Goal: Task Accomplishment & Management: Manage account settings

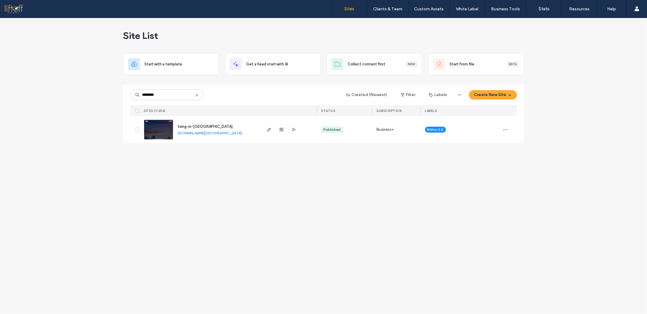
type input "********"
click at [192, 126] on span "living-in-[GEOGRAPHIC_DATA]" at bounding box center [205, 126] width 55 height 4
click at [554, 149] on div "Site List Start with a template Get a head start with AI Collect content first …" at bounding box center [323, 166] width 647 height 296
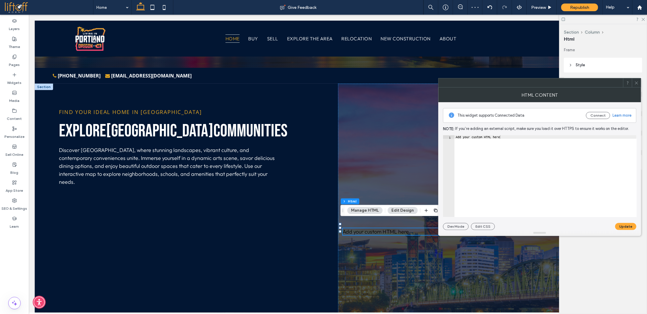
click at [489, 156] on div "Add your custom HTML here" at bounding box center [546, 180] width 182 height 90
paste textarea "Cursor at row 1"
type textarea "******"
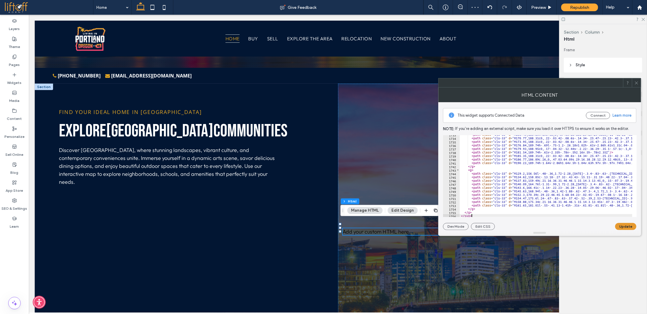
scroll to position [6130, 0]
click at [626, 229] on button "Update" at bounding box center [625, 226] width 21 height 7
drag, startPoint x: 638, startPoint y: 83, endPoint x: 639, endPoint y: 52, distance: 31.8
click at [638, 83] on icon at bounding box center [636, 83] width 4 height 4
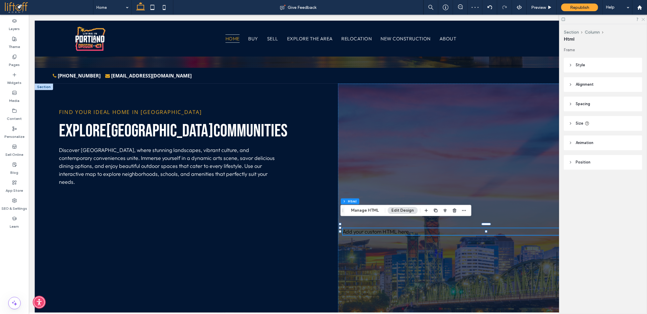
click at [644, 18] on icon at bounding box center [643, 19] width 4 height 4
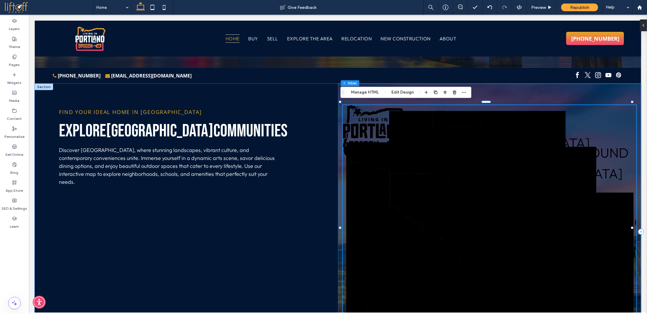
drag, startPoint x: 367, startPoint y: 108, endPoint x: 528, endPoint y: 91, distance: 161.8
click at [528, 91] on div "SHERWOOD BATTLE GROUND LA CENTER CAMAS HAPPY VALLEY GRESHAM WASHOUGAL VANCOUVER…" at bounding box center [489, 231] width 303 height 296
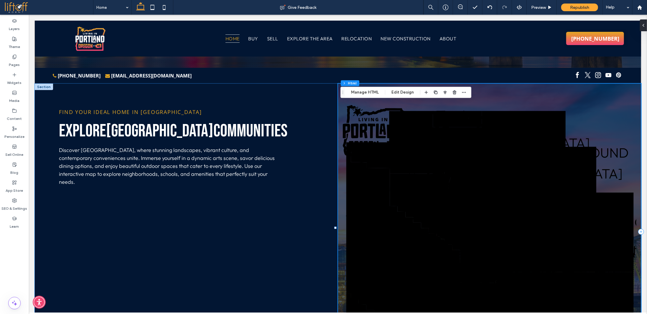
click at [528, 91] on div "SHERWOOD BATTLE GROUND LA CENTER CAMAS HAPPY VALLEY GRESHAM WASHOUGAL VANCOUVER…" at bounding box center [489, 231] width 303 height 296
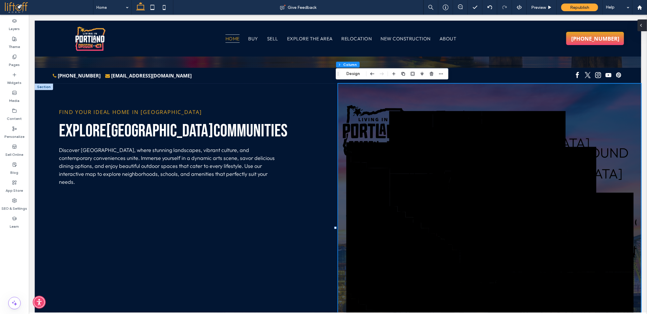
click at [644, 25] on div at bounding box center [642, 25] width 9 height 12
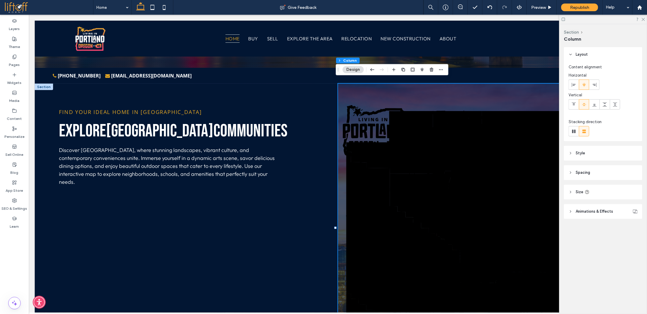
click at [562, 20] on icon at bounding box center [563, 19] width 4 height 4
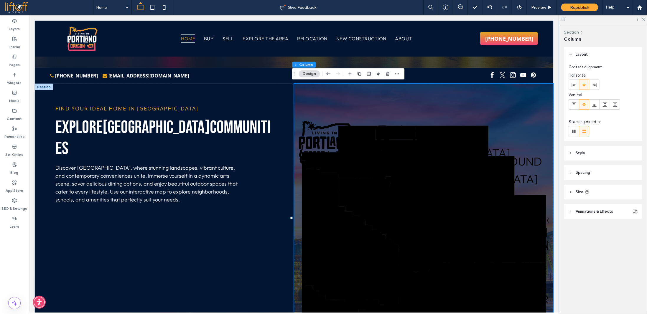
click at [569, 211] on icon at bounding box center [571, 212] width 4 height 4
click at [570, 194] on icon at bounding box center [571, 192] width 4 height 4
click at [576, 154] on span "Style" at bounding box center [580, 153] width 9 height 6
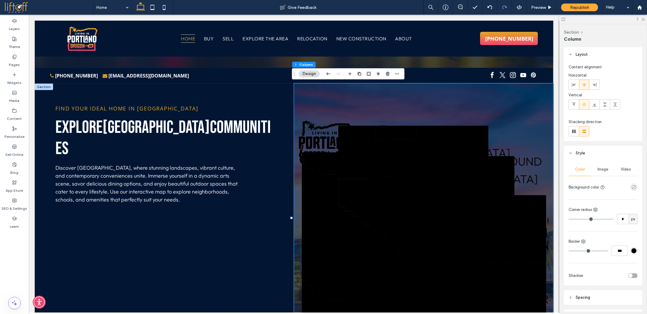
click at [605, 169] on span "Image" at bounding box center [603, 169] width 11 height 5
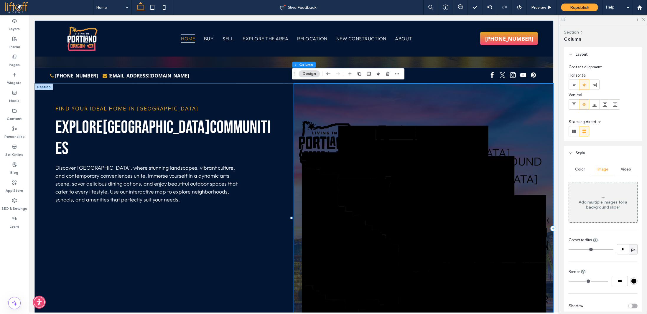
click at [442, 92] on div "SHERWOOD BATTLE GROUND LA CENTER CAMAS HAPPY VALLEY GRESHAM WASHOUGAL VANCOUVER…" at bounding box center [423, 228] width 259 height 290
click at [278, 94] on div "Find Your Ideal home in portland explore Portland Communities Discover Portland…" at bounding box center [163, 228] width 259 height 290
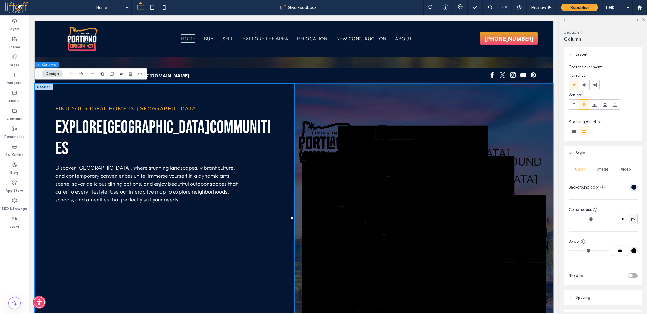
click at [42, 85] on div at bounding box center [43, 86] width 18 height 6
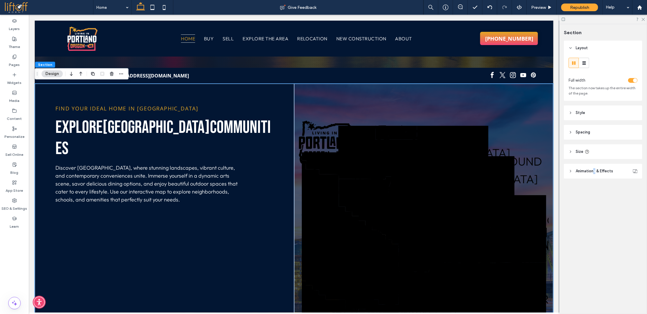
click at [595, 167] on header "Animations & Effects" at bounding box center [603, 171] width 78 height 15
click at [596, 152] on header "Size" at bounding box center [603, 151] width 78 height 15
click at [596, 129] on header "Spacing" at bounding box center [603, 132] width 78 height 15
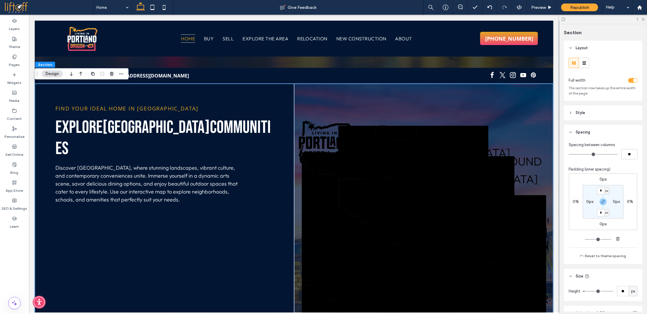
click at [595, 110] on header "Style" at bounding box center [603, 113] width 78 height 15
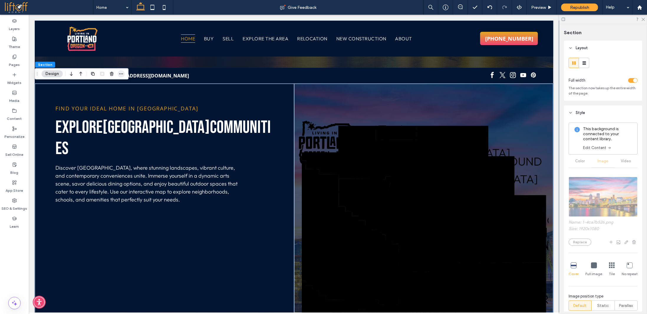
click at [121, 73] on icon "button" at bounding box center [121, 74] width 5 height 5
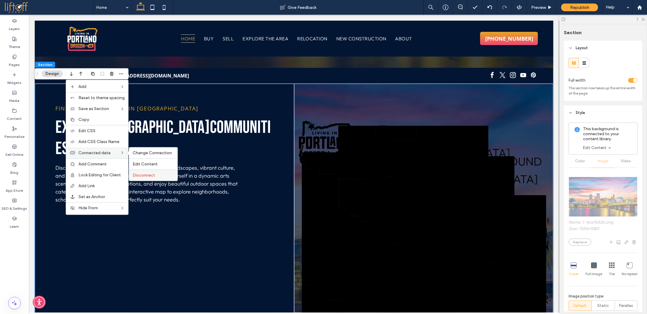
click at [153, 177] on span "Disconnect" at bounding box center [144, 175] width 22 height 5
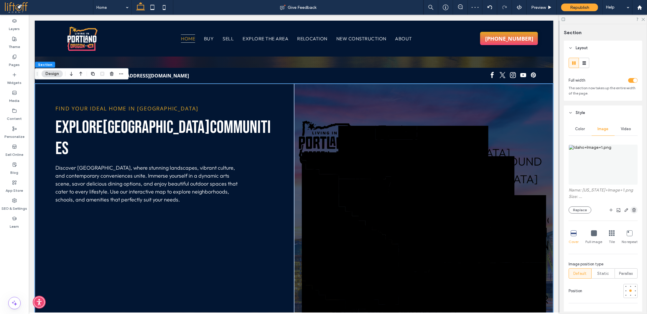
click at [632, 210] on use "button" at bounding box center [634, 210] width 4 height 4
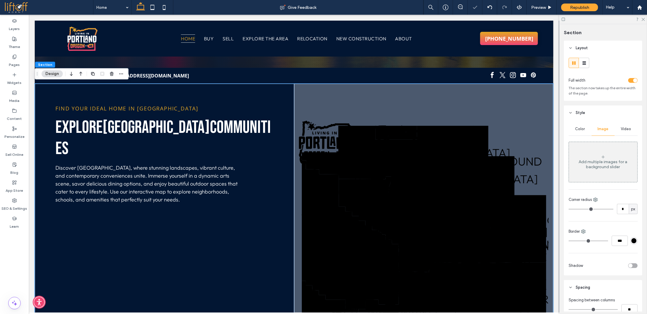
click at [583, 128] on span "Color" at bounding box center [581, 129] width 10 height 5
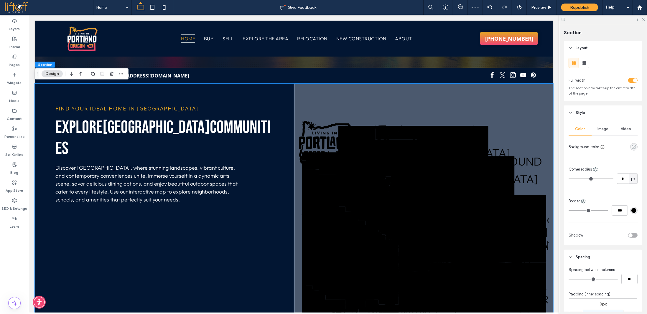
click at [632, 146] on icon "rgba(0, 0, 0, 0)" at bounding box center [634, 146] width 5 height 5
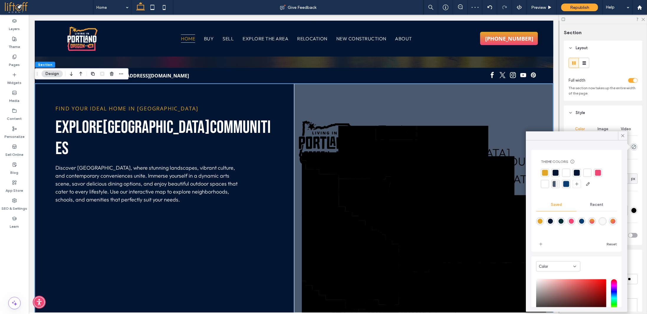
click at [575, 173] on div at bounding box center [577, 173] width 6 height 6
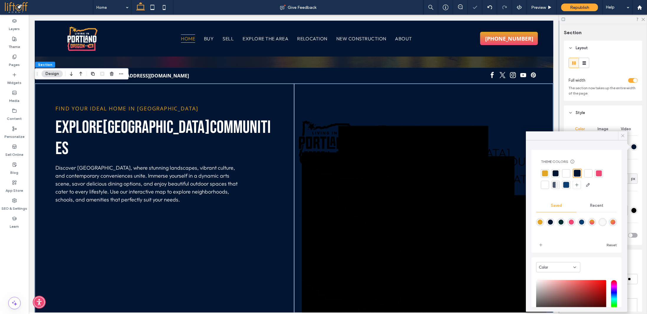
click at [620, 134] on div at bounding box center [622, 135] width 9 height 9
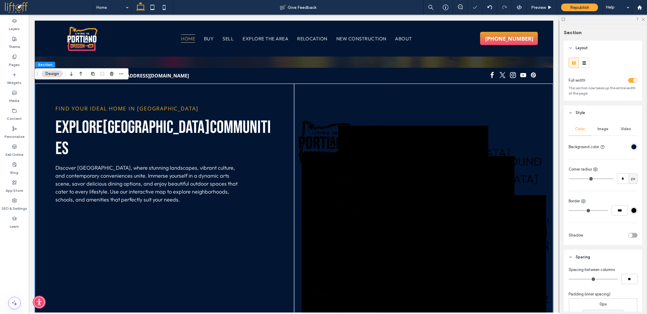
click at [632, 147] on div "rgba(2,22,51,1)" at bounding box center [634, 146] width 5 height 5
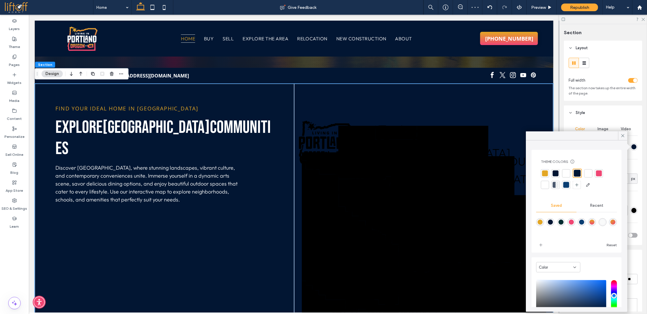
click at [555, 173] on div at bounding box center [556, 173] width 6 height 6
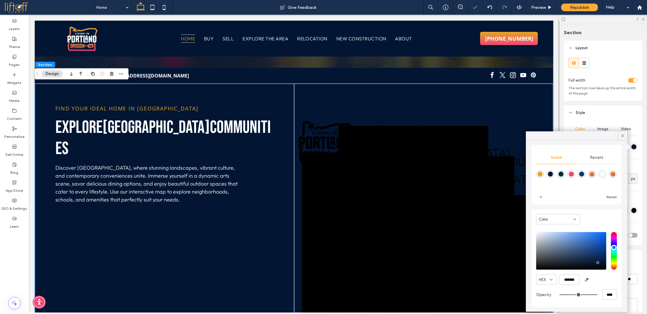
scroll to position [47, 0]
click at [600, 264] on div "saturation and value" at bounding box center [571, 251] width 70 height 38
click at [600, 265] on div "pointer" at bounding box center [599, 264] width 2 height 2
drag, startPoint x: 600, startPoint y: 265, endPoint x: 601, endPoint y: 269, distance: 3.6
click at [601, 269] on div "pointer" at bounding box center [602, 269] width 2 height 2
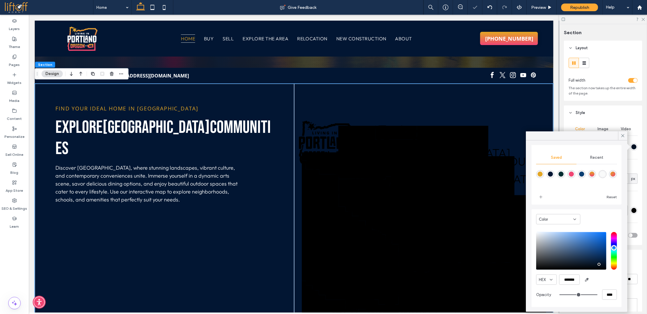
type input "*******"
click at [601, 265] on div "saturation and value" at bounding box center [571, 251] width 70 height 38
click at [624, 137] on icon at bounding box center [622, 135] width 5 height 5
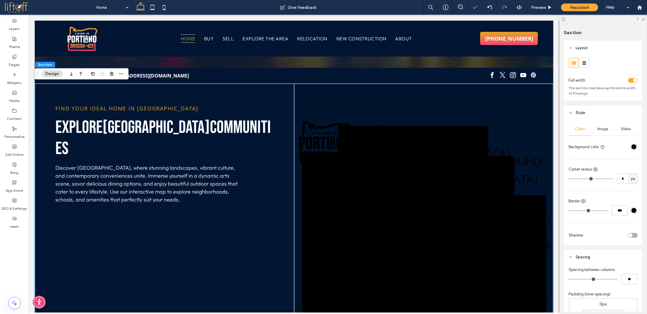
drag, startPoint x: 643, startPoint y: 19, endPoint x: 630, endPoint y: 24, distance: 13.7
click at [642, 20] on icon at bounding box center [643, 19] width 4 height 4
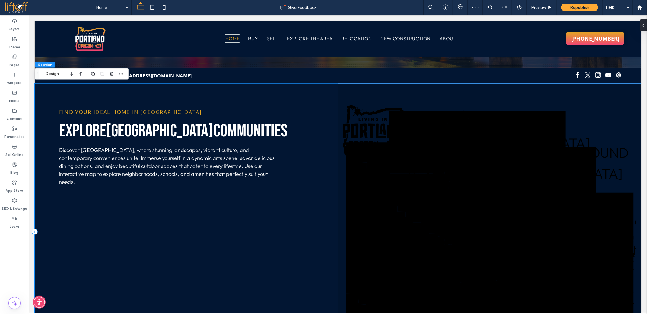
click at [167, 86] on div "Find Your Ideal home in portland explore Portland Communities Discover Portland…" at bounding box center [185, 231] width 303 height 296
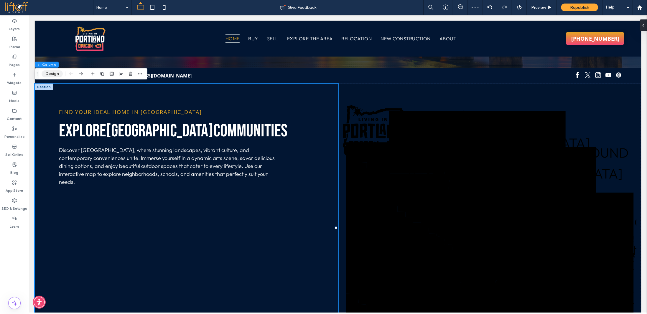
click at [52, 75] on button "Design" at bounding box center [52, 73] width 21 height 7
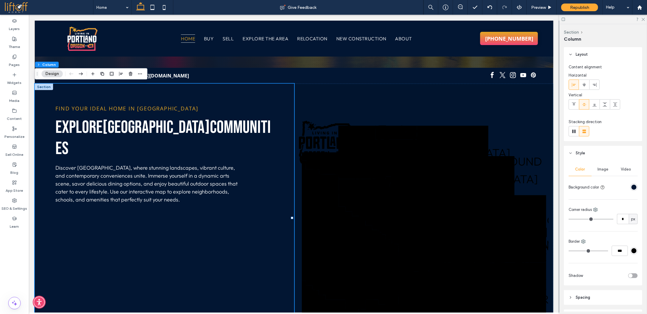
click at [632, 186] on div "rgba(2, 22, 51, 1)" at bounding box center [634, 187] width 5 height 5
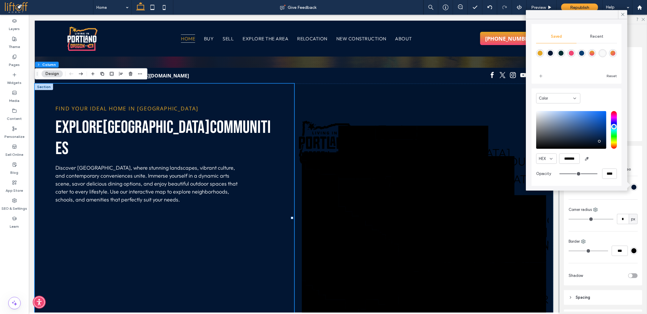
type input "**"
type input "***"
type input "**"
type input "***"
type input "**"
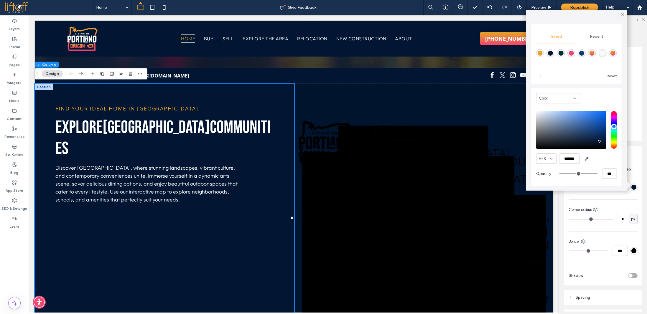
type input "***"
type input "*"
type input "**"
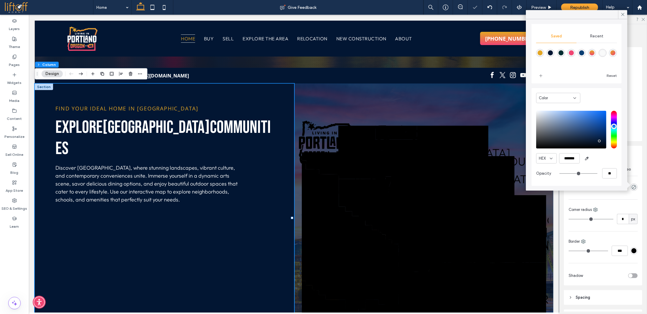
drag, startPoint x: 563, startPoint y: 173, endPoint x: 529, endPoint y: 171, distance: 34.5
type input "*"
click at [560, 173] on input "range" at bounding box center [579, 173] width 38 height 1
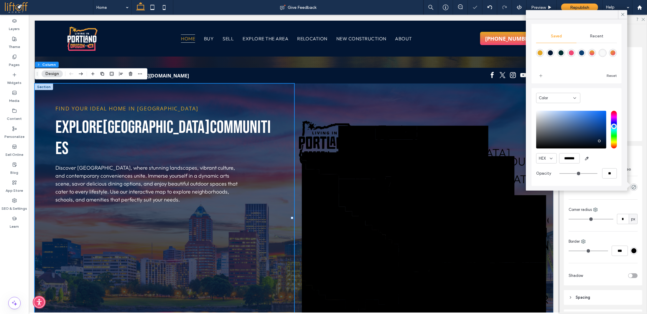
drag, startPoint x: 625, startPoint y: 14, endPoint x: 561, endPoint y: 23, distance: 64.6
click at [625, 14] on icon at bounding box center [622, 14] width 5 height 5
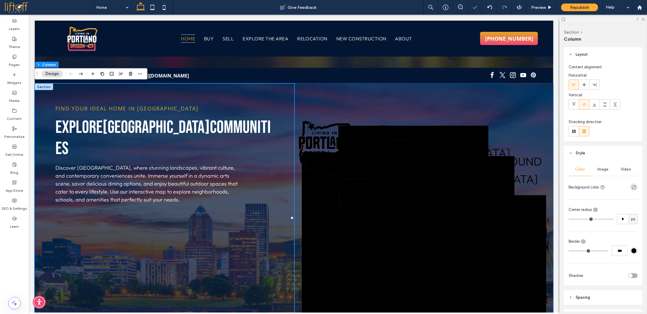
click at [43, 86] on div at bounding box center [43, 86] width 18 height 6
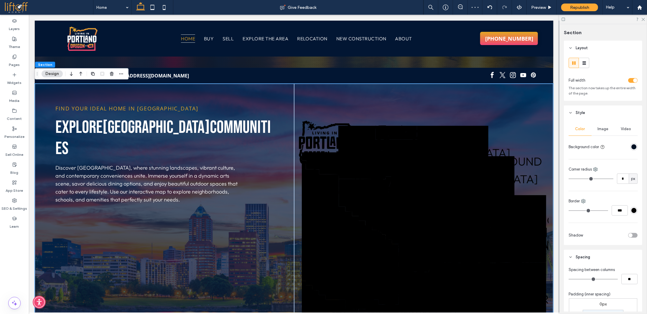
click at [601, 129] on span "Image" at bounding box center [603, 129] width 11 height 5
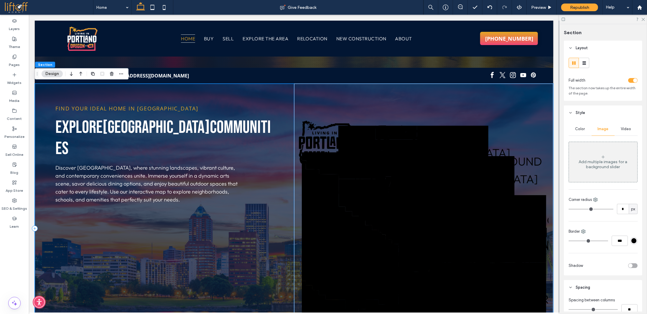
click at [93, 92] on div "Find Your Ideal home in portland explore Portland Communities Discover Portland…" at bounding box center [163, 228] width 259 height 290
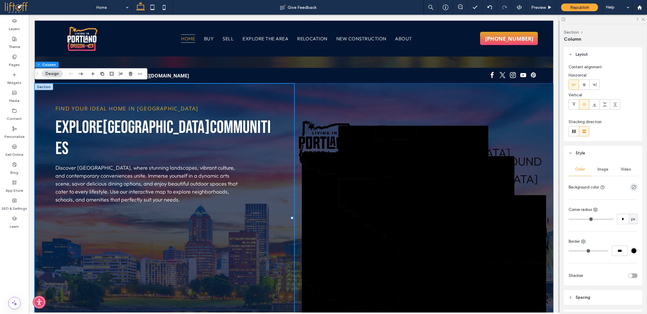
click at [42, 87] on div at bounding box center [43, 86] width 18 height 6
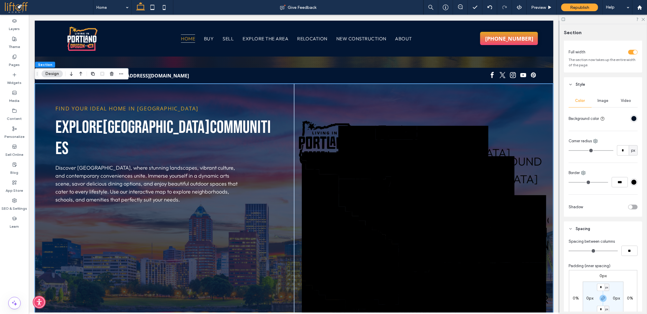
scroll to position [29, 0]
click at [601, 101] on span "Image" at bounding box center [603, 99] width 11 height 5
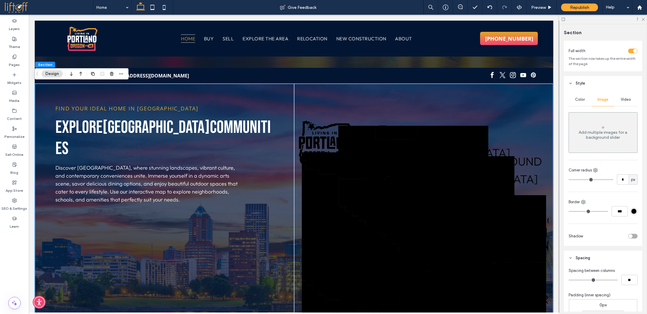
click at [604, 125] on div "Add multiple images for a background slider" at bounding box center [603, 132] width 68 height 39
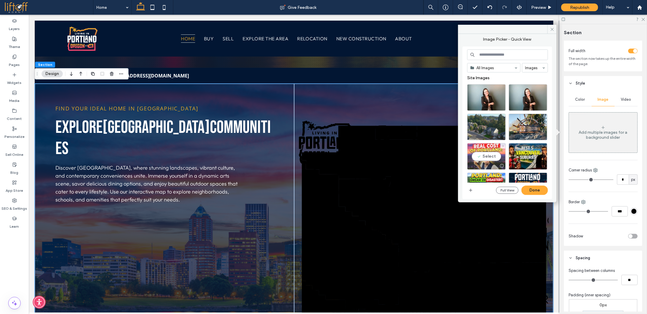
click at [484, 157] on div "Select" at bounding box center [486, 156] width 39 height 27
click at [535, 187] on button "Done" at bounding box center [535, 190] width 27 height 9
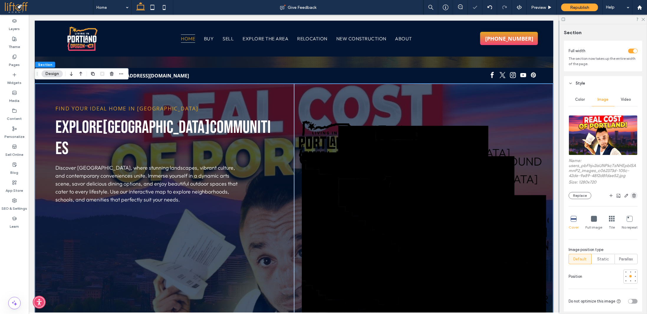
click at [632, 195] on use "button" at bounding box center [634, 196] width 4 height 4
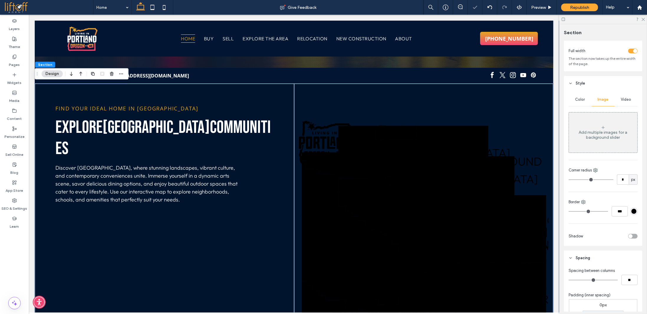
click at [576, 100] on span "Color" at bounding box center [581, 99] width 10 height 5
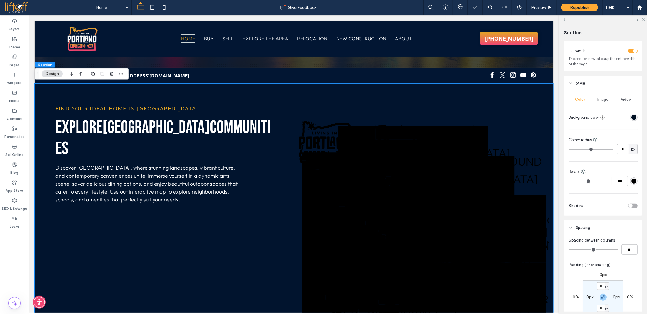
click at [632, 116] on div "rgba(1, 17, 36, 1)" at bounding box center [634, 117] width 5 height 5
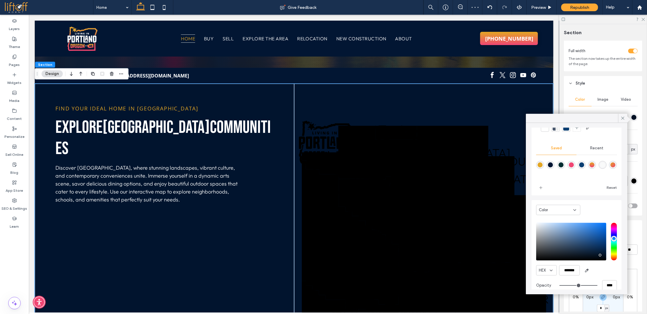
scroll to position [47, 0]
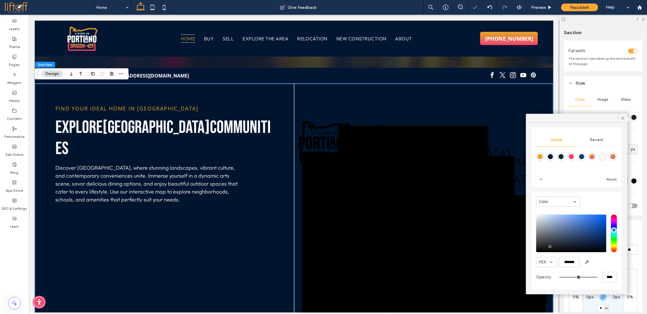
type input "*******"
drag, startPoint x: 553, startPoint y: 247, endPoint x: 562, endPoint y: 251, distance: 10.3
click at [562, 252] on div "saturation and value" at bounding box center [571, 234] width 70 height 38
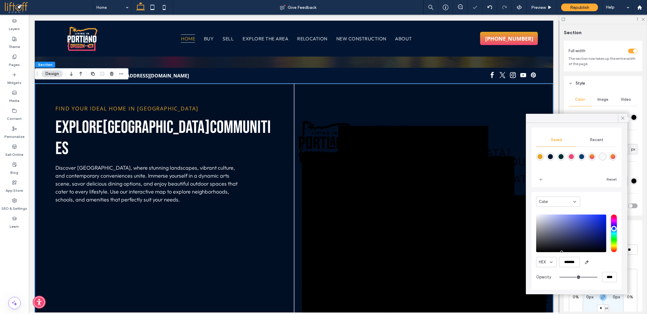
type input "***"
click at [611, 228] on input "hue" at bounding box center [614, 234] width 6 height 38
click at [623, 117] on icon at bounding box center [622, 118] width 5 height 5
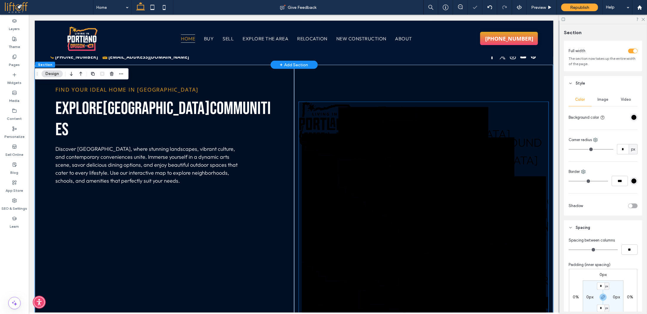
scroll to position [236, 0]
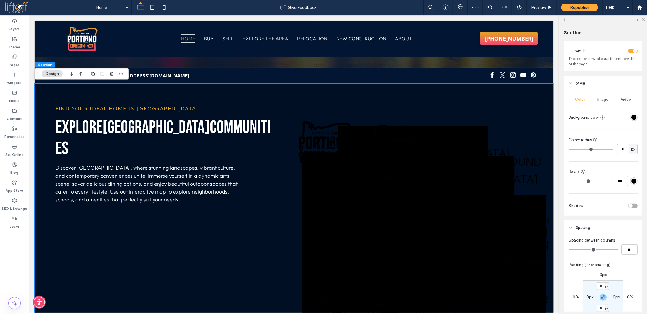
click at [594, 100] on div "Image" at bounding box center [603, 99] width 23 height 13
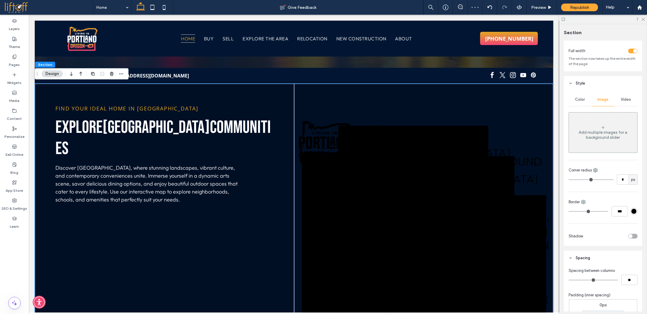
click at [604, 137] on div "Add multiple images for a background slider" at bounding box center [603, 135] width 68 height 10
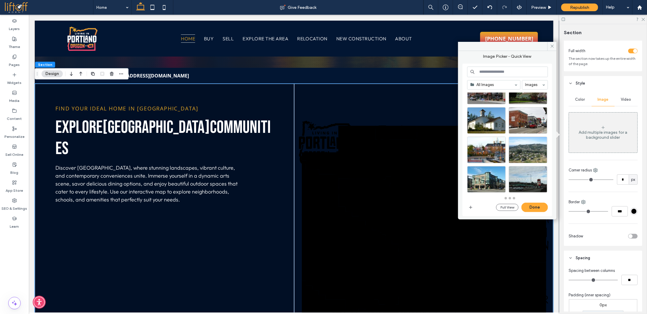
scroll to position [260, 0]
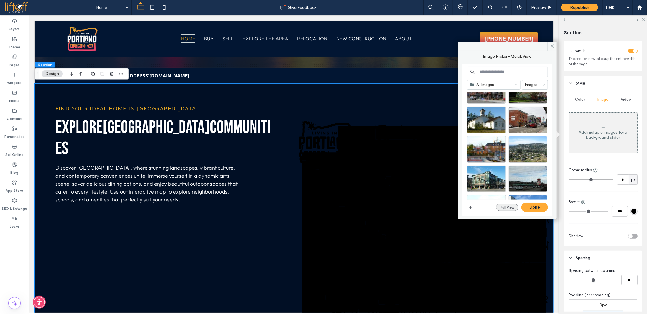
click at [504, 208] on button "Full View" at bounding box center [507, 207] width 22 height 7
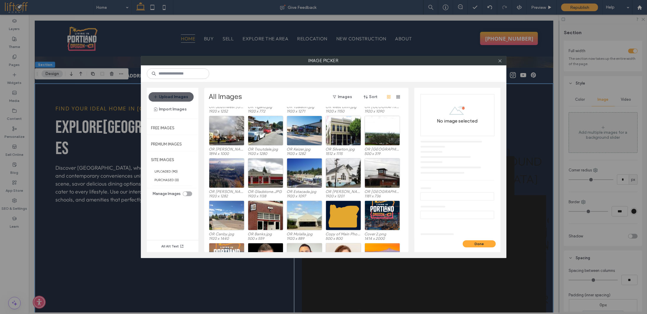
scroll to position [431, 0]
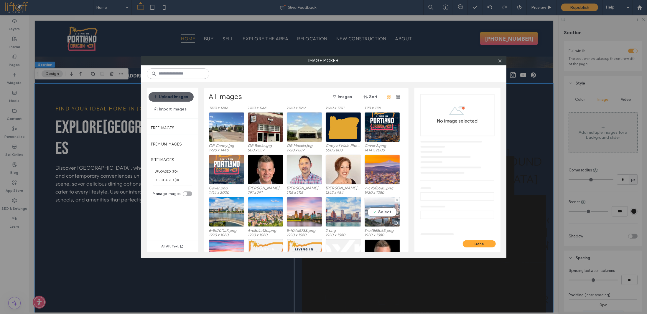
click at [384, 213] on div "Select" at bounding box center [382, 212] width 35 height 30
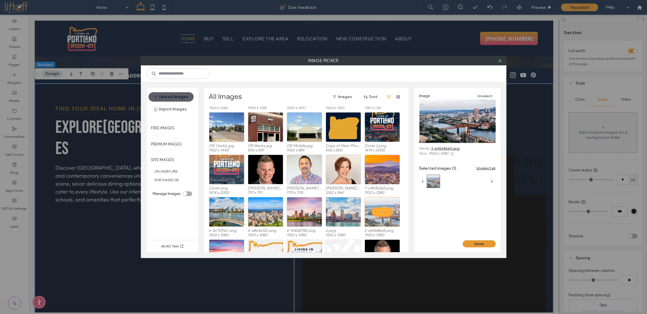
click at [478, 246] on button "Done" at bounding box center [479, 244] width 33 height 7
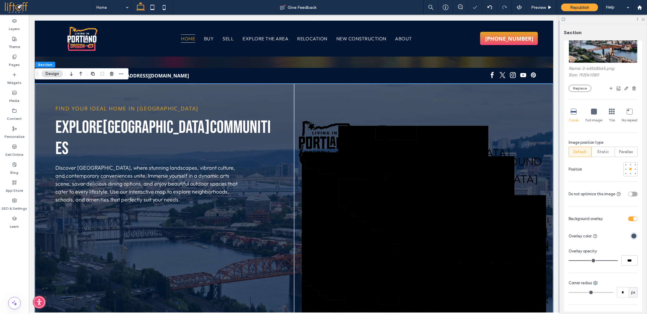
scroll to position [147, 0]
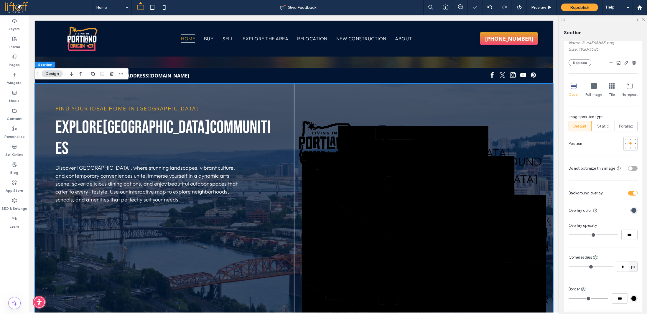
click at [632, 211] on div "rgba(2, 22, 51, 0.71)" at bounding box center [634, 210] width 5 height 5
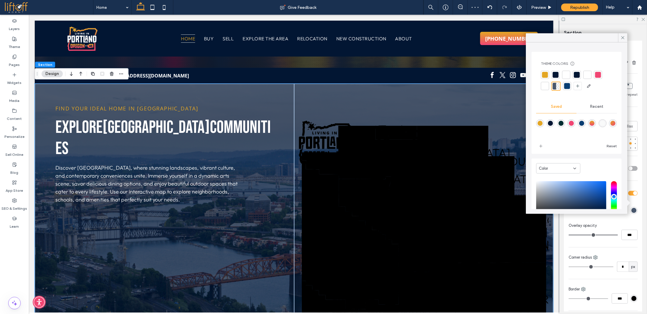
drag, startPoint x: 555, startPoint y: 75, endPoint x: 556, endPoint y: 84, distance: 8.6
click at [555, 75] on div at bounding box center [556, 75] width 6 height 6
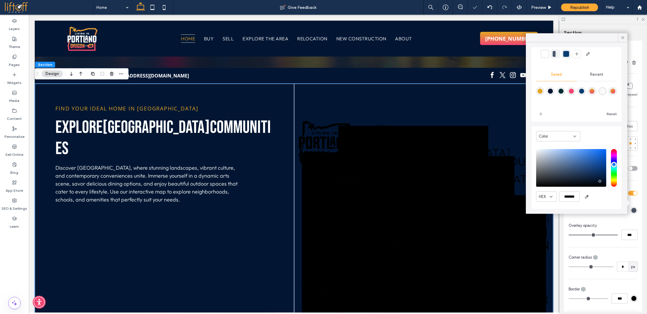
scroll to position [32, 0]
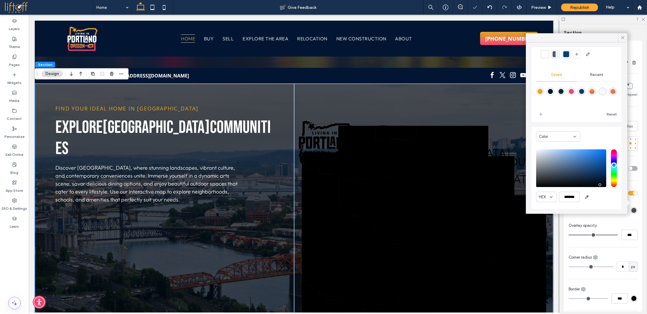
drag, startPoint x: 600, startPoint y: 181, endPoint x: 600, endPoint y: 185, distance: 4.2
click at [600, 185] on div "saturation and value" at bounding box center [571, 168] width 70 height 38
type input "*******"
click at [600, 186] on div "saturation and value" at bounding box center [571, 168] width 70 height 38
click at [611, 227] on div "Overlay opacity" at bounding box center [603, 226] width 69 height 6
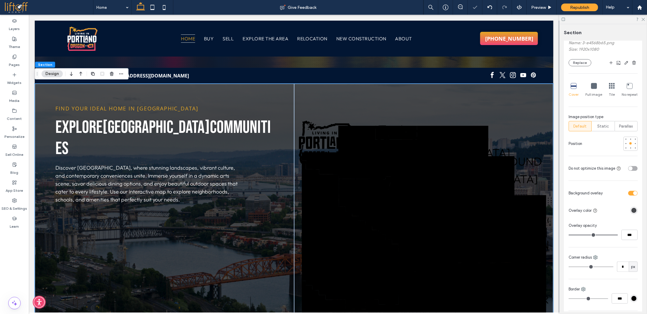
type input "**"
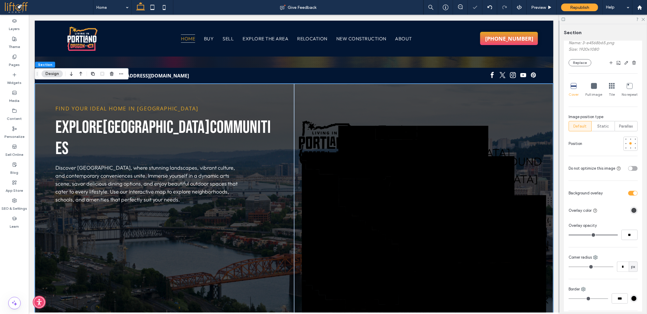
type input "**"
click at [610, 235] on input "range" at bounding box center [593, 235] width 49 height 1
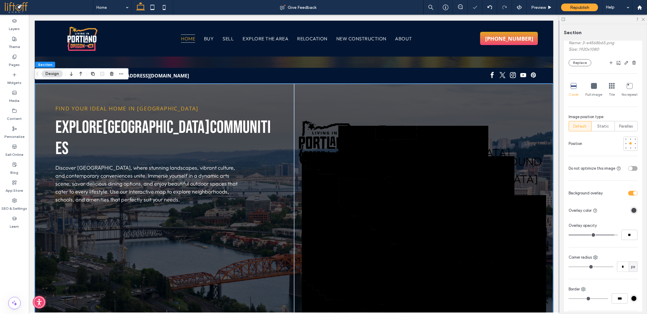
type input "**"
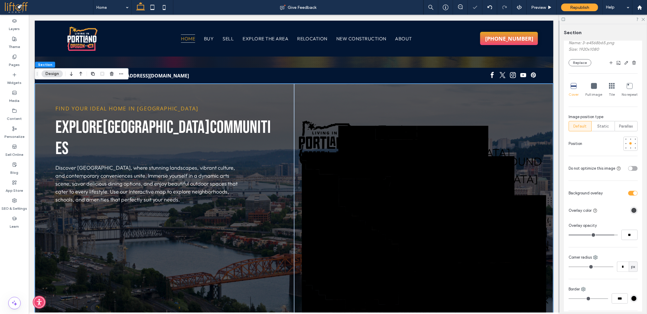
type input "**"
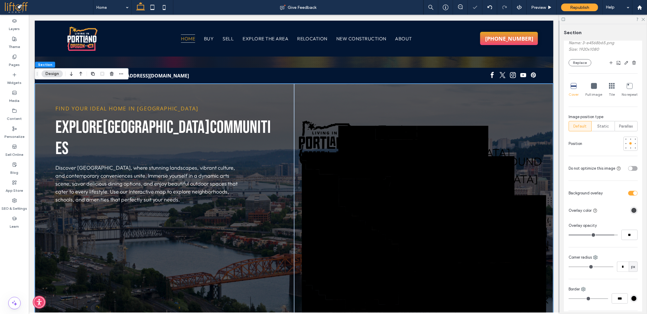
type input "***"
drag, startPoint x: 610, startPoint y: 234, endPoint x: 627, endPoint y: 225, distance: 19.8
type input "***"
click at [618, 235] on input "range" at bounding box center [593, 235] width 49 height 1
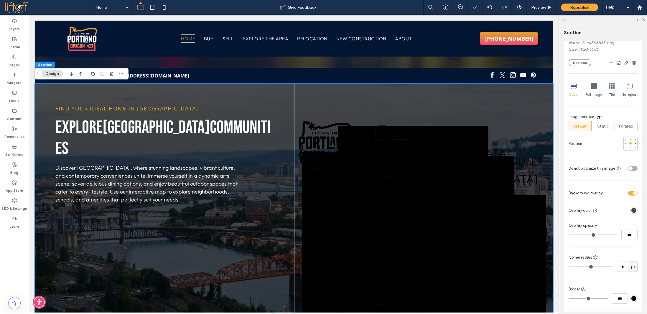
click at [632, 211] on div "rgba(0, 3, 7, 0.71)" at bounding box center [634, 210] width 5 height 5
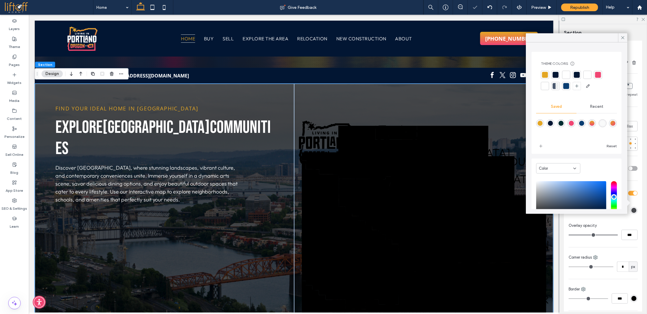
click at [555, 74] on div at bounding box center [556, 75] width 6 height 6
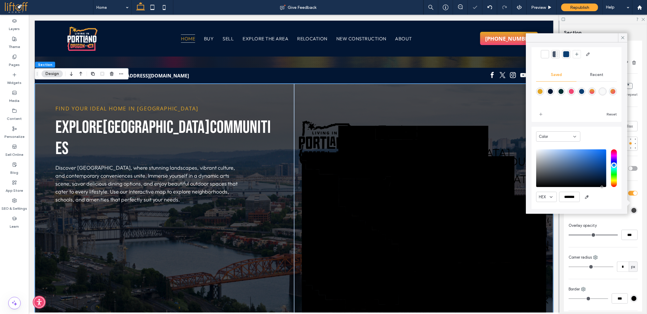
drag, startPoint x: 601, startPoint y: 185, endPoint x: 593, endPoint y: 147, distance: 38.1
click at [606, 193] on div "HEX *******" at bounding box center [576, 177] width 81 height 60
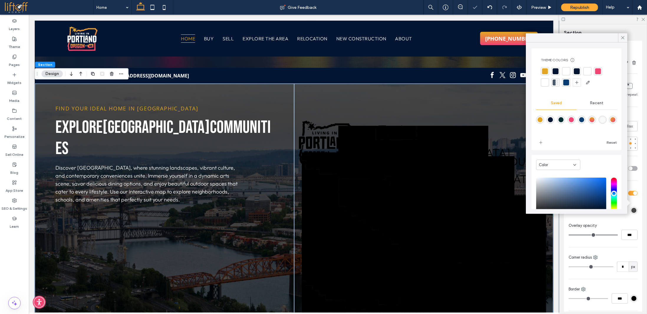
scroll to position [2, 0]
click at [555, 72] on div at bounding box center [556, 73] width 6 height 6
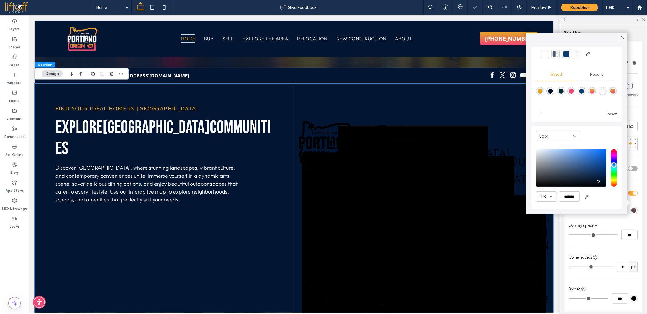
scroll to position [32, 0]
click at [599, 182] on div "saturation and value" at bounding box center [571, 168] width 70 height 38
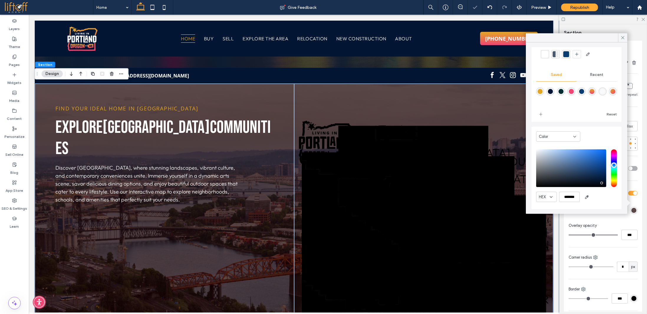
drag, startPoint x: 599, startPoint y: 182, endPoint x: 602, endPoint y: 183, distance: 3.1
click at [602, 183] on div "saturation and value" at bounding box center [571, 168] width 70 height 38
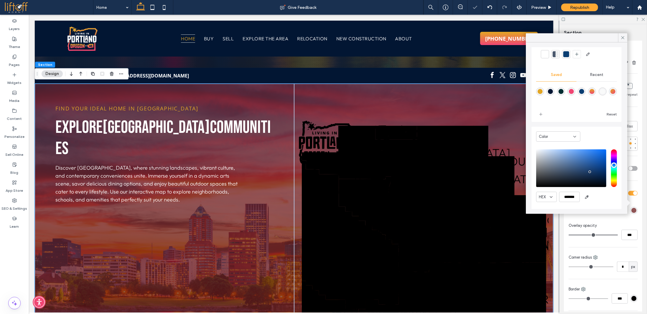
drag, startPoint x: 595, startPoint y: 182, endPoint x: 599, endPoint y: 170, distance: 12.1
click at [599, 173] on div "saturation and value" at bounding box center [571, 168] width 70 height 38
type input "*******"
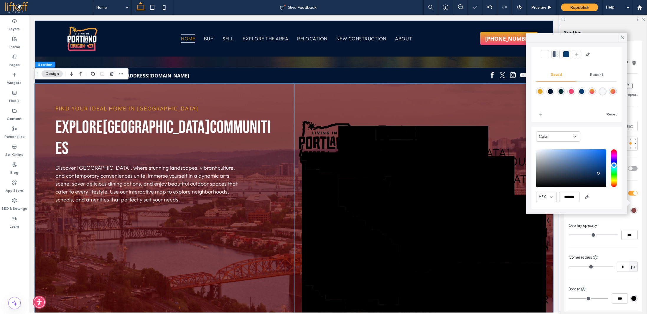
type input "***"
type input "*******"
type input "***"
type input "*******"
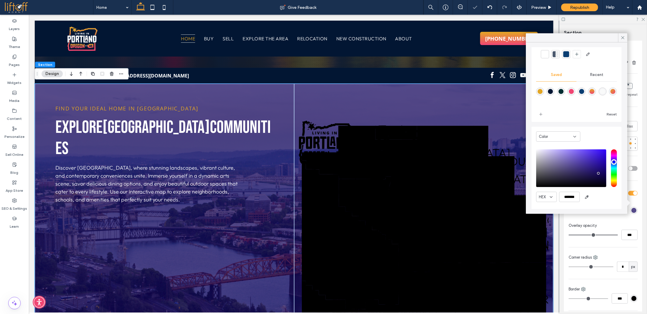
type input "***"
type input "*******"
type input "***"
type input "*******"
type input "***"
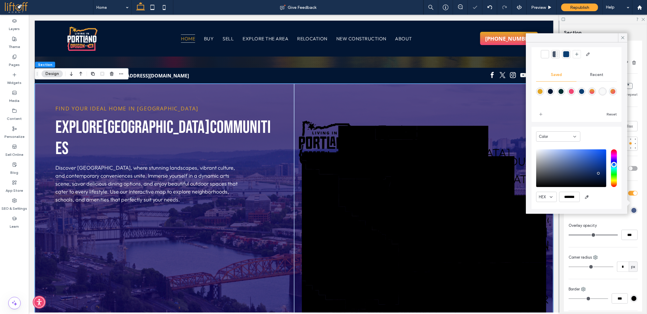
type input "*******"
type input "***"
type input "*******"
type input "***"
type input "*******"
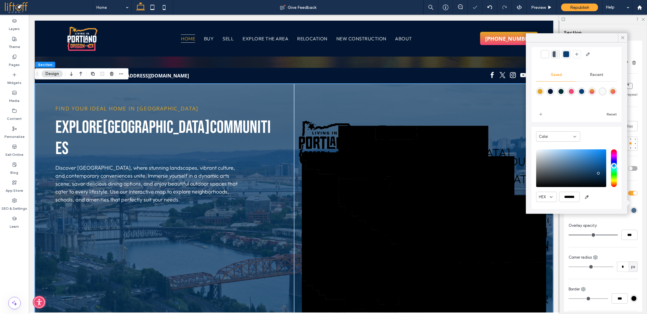
drag, startPoint x: 610, startPoint y: 162, endPoint x: 606, endPoint y: 170, distance: 9.8
type input "***"
click at [612, 165] on input "hue" at bounding box center [614, 168] width 6 height 38
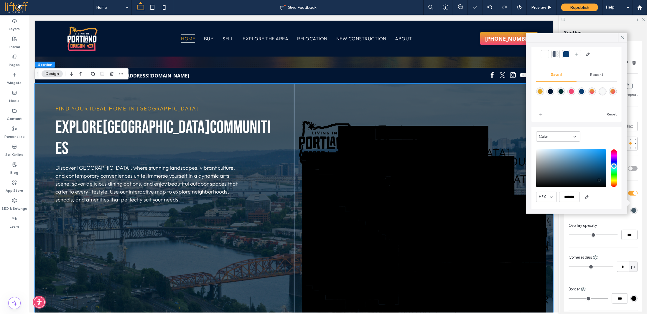
drag, startPoint x: 600, startPoint y: 171, endPoint x: 600, endPoint y: 180, distance: 9.2
click at [600, 180] on div "saturation and value" at bounding box center [571, 168] width 70 height 38
click at [599, 183] on div "saturation and value" at bounding box center [571, 168] width 70 height 38
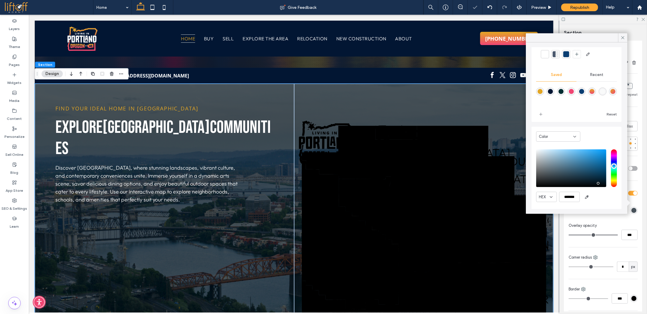
type input "*******"
click at [600, 185] on div "saturation and value" at bounding box center [571, 168] width 70 height 38
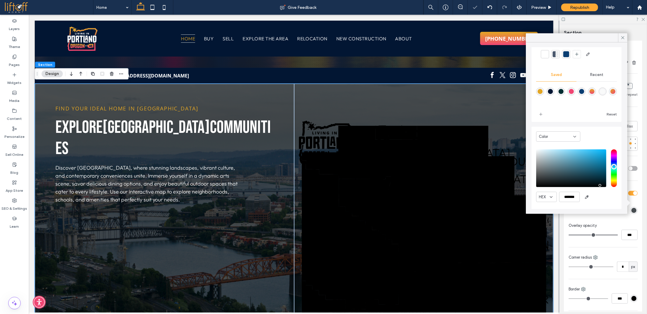
click at [583, 113] on div "Reset" at bounding box center [596, 114] width 41 height 9
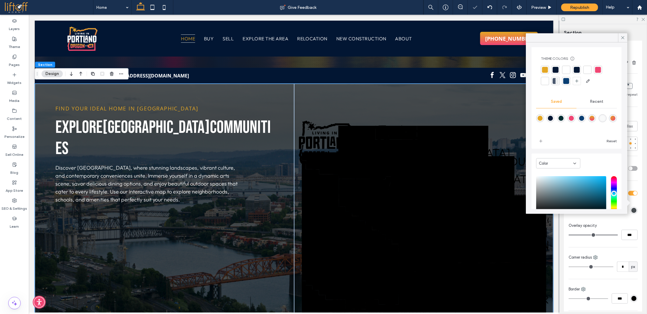
scroll to position [0, 0]
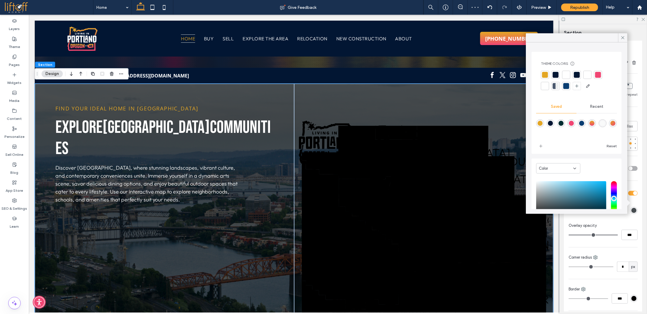
click at [553, 74] on div at bounding box center [556, 75] width 6 height 6
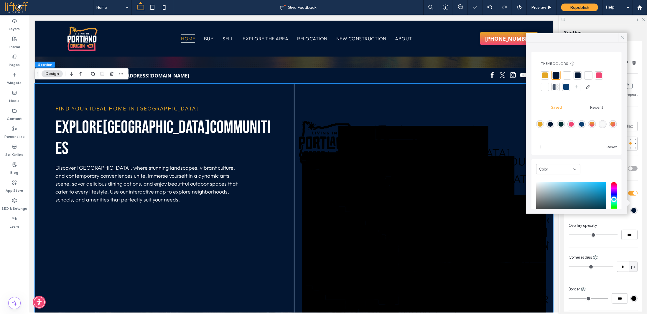
click at [622, 39] on icon at bounding box center [622, 37] width 5 height 5
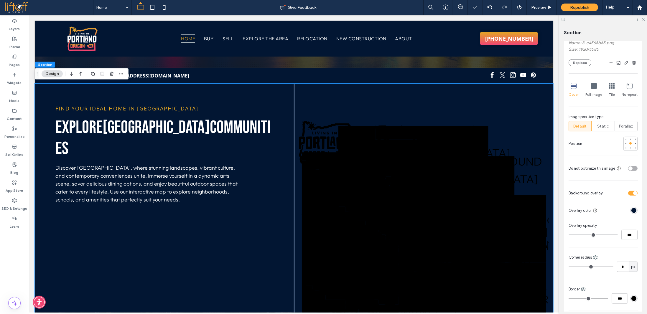
drag, startPoint x: 615, startPoint y: 234, endPoint x: 611, endPoint y: 233, distance: 3.6
click at [611, 233] on div "***" at bounding box center [603, 235] width 69 height 10
type input "**"
click at [611, 235] on input "range" at bounding box center [593, 235] width 49 height 1
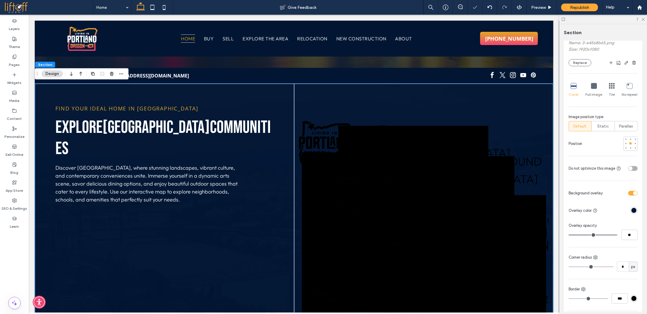
type input "**"
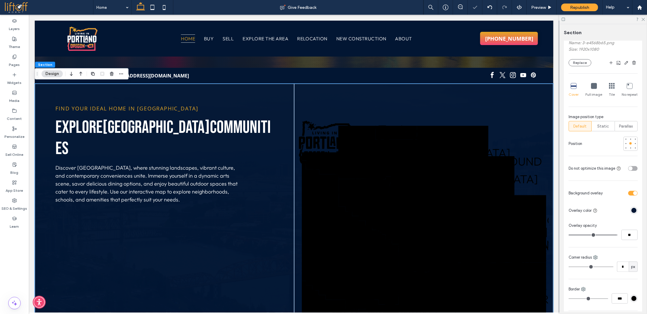
type input "**"
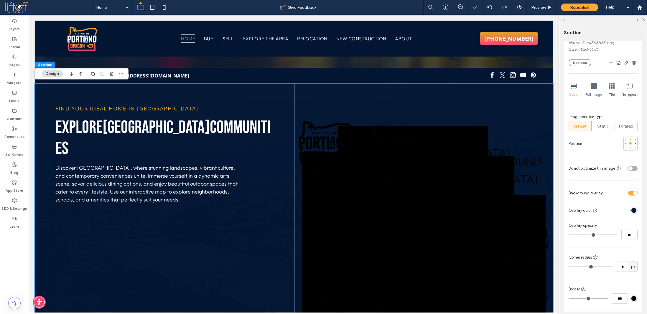
type input "**"
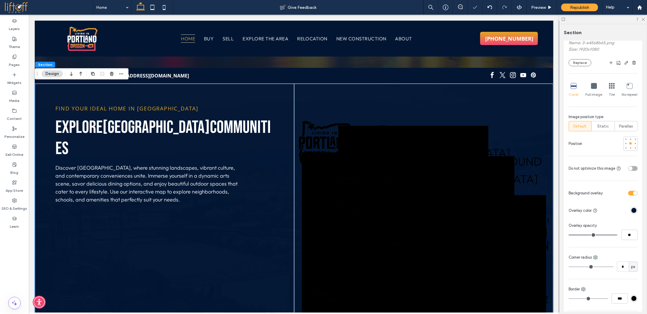
type input "**"
drag, startPoint x: 611, startPoint y: 233, endPoint x: 608, endPoint y: 233, distance: 3.6
click at [608, 235] on input "range" at bounding box center [593, 235] width 49 height 1
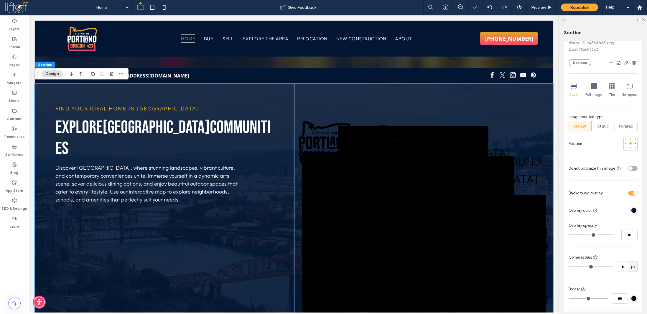
type input "**"
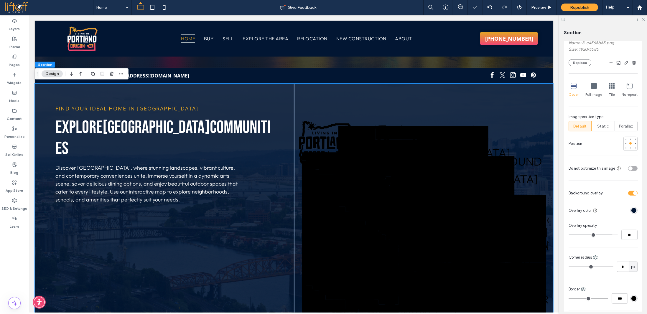
type input "**"
click at [609, 235] on input "range" at bounding box center [593, 235] width 49 height 1
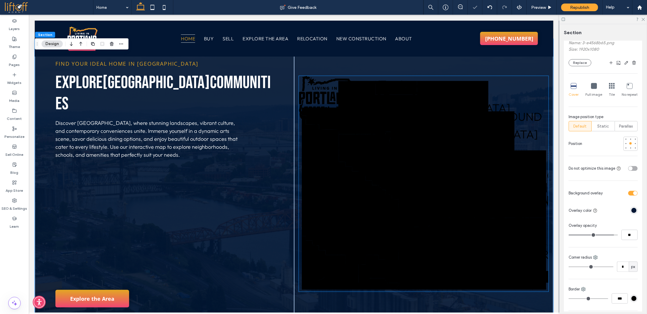
scroll to position [265, 0]
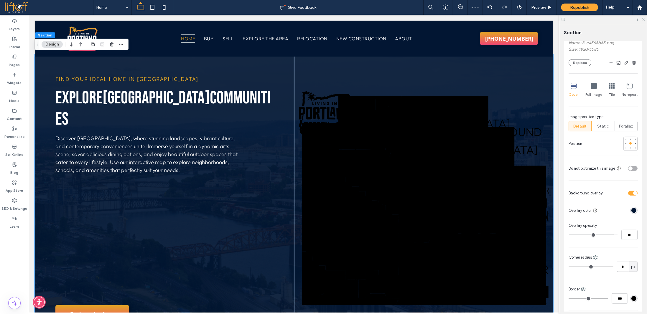
click at [642, 19] on icon at bounding box center [643, 19] width 4 height 4
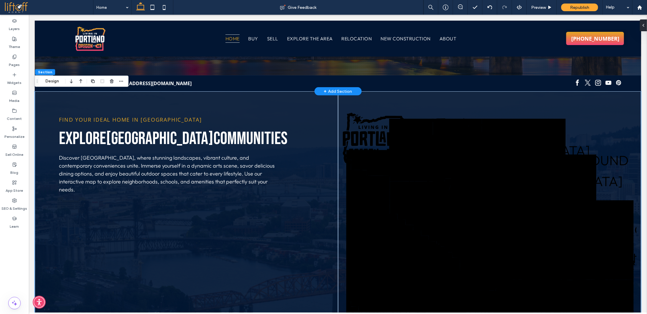
scroll to position [206, 0]
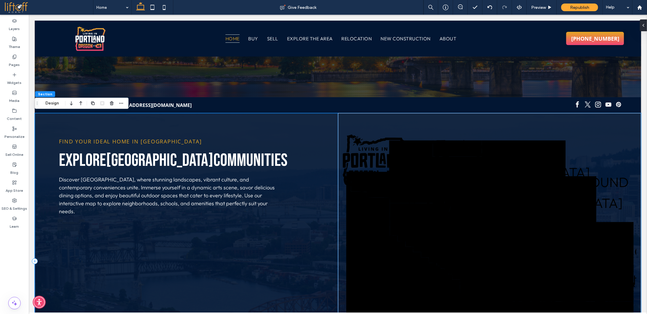
click at [40, 117] on div "Find Your Ideal home in portland explore Portland Communities Discover Portland…" at bounding box center [185, 261] width 303 height 296
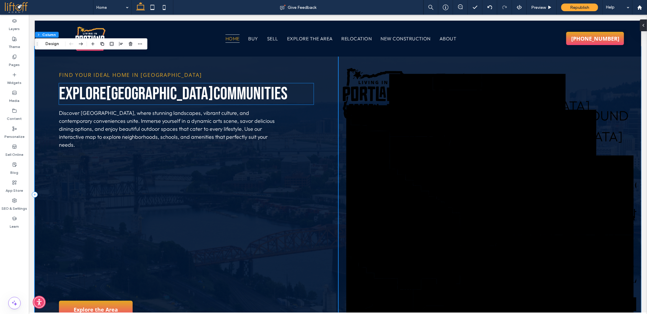
scroll to position [265, 0]
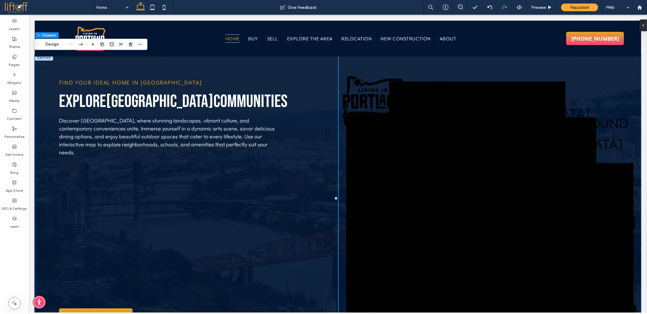
click at [46, 58] on div at bounding box center [43, 57] width 18 height 6
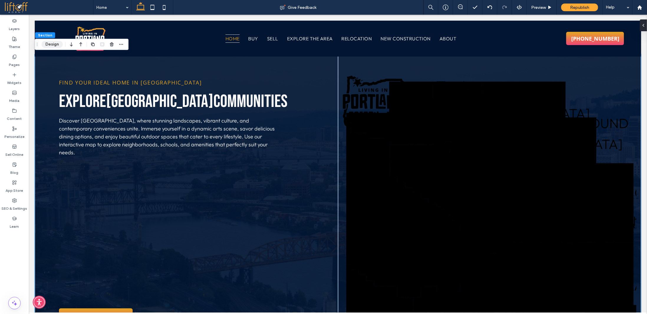
click at [52, 44] on button "Design" at bounding box center [52, 44] width 21 height 7
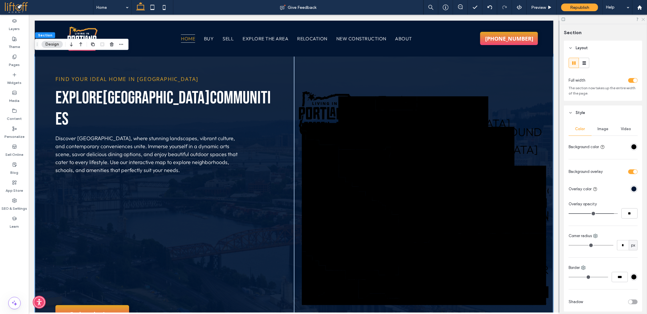
click at [643, 19] on icon at bounding box center [643, 19] width 4 height 4
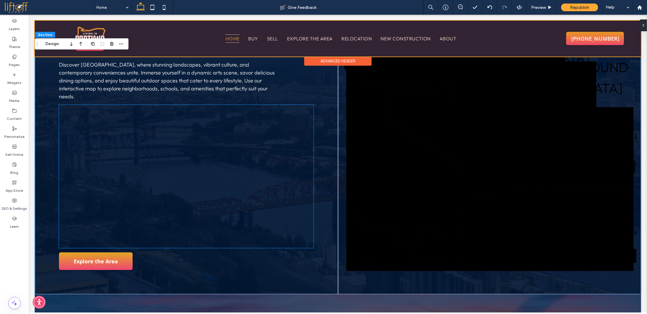
scroll to position [324, 0]
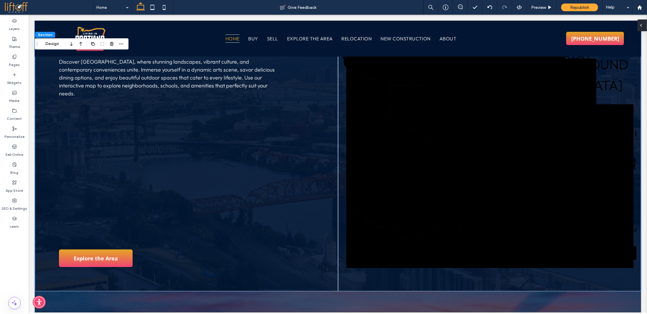
click at [645, 24] on div at bounding box center [642, 25] width 9 height 12
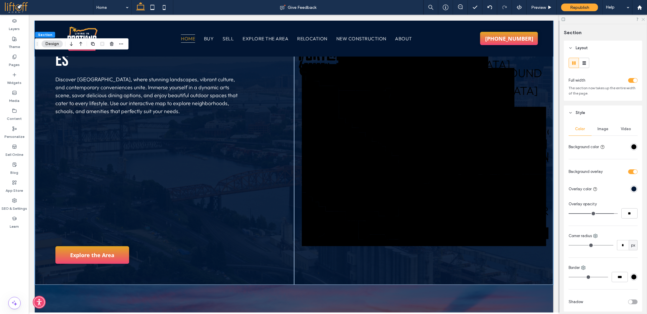
click at [644, 18] on icon at bounding box center [643, 19] width 4 height 4
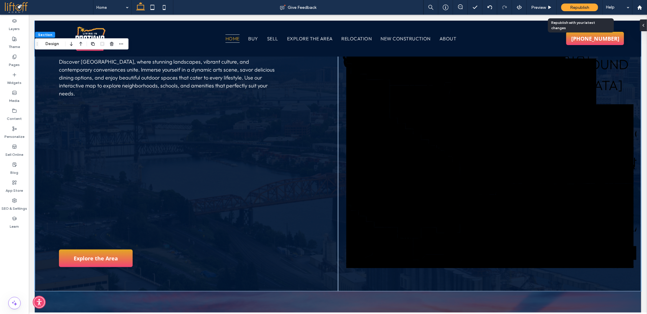
click at [583, 4] on div "Republish" at bounding box center [579, 8] width 37 height 8
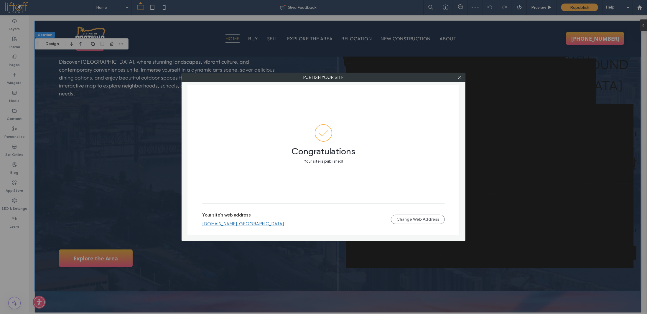
click at [219, 217] on label "Your site's web address" at bounding box center [226, 217] width 49 height 9
click at [218, 223] on link "[DOMAIN_NAME][GEOGRAPHIC_DATA]" at bounding box center [243, 223] width 82 height 5
click at [459, 78] on use at bounding box center [459, 77] width 3 height 3
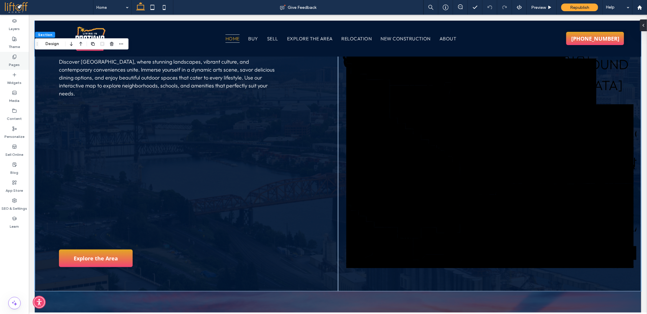
click at [19, 60] on label "Pages" at bounding box center [14, 63] width 11 height 8
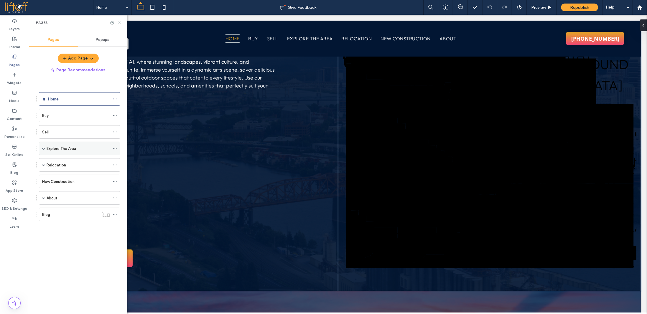
click at [64, 147] on label "Explore The Area" at bounding box center [61, 149] width 29 height 10
click at [118, 23] on icon at bounding box center [119, 23] width 4 height 4
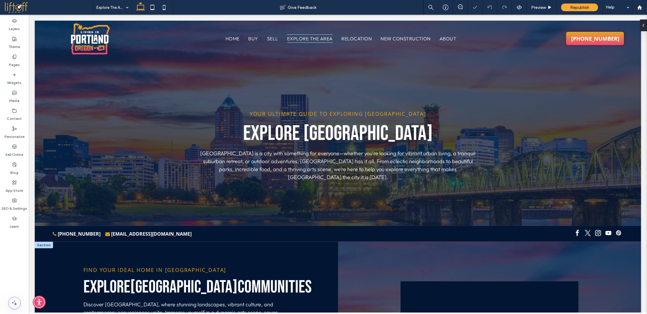
click at [45, 242] on div at bounding box center [43, 245] width 18 height 6
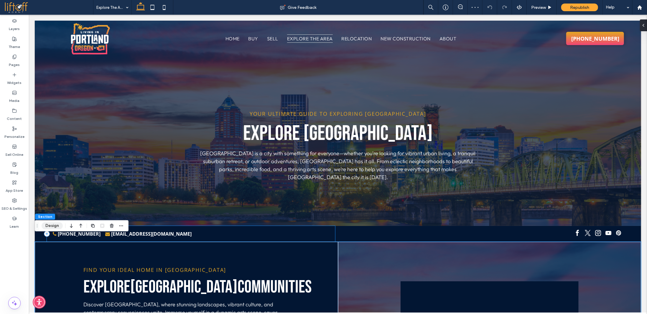
click at [52, 226] on button "Design" at bounding box center [52, 226] width 21 height 7
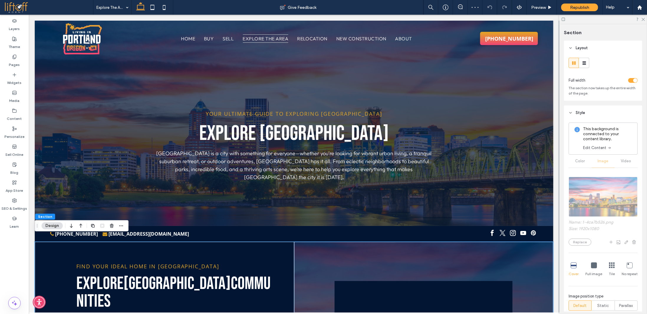
click at [629, 79] on div "toggle" at bounding box center [632, 80] width 9 height 5
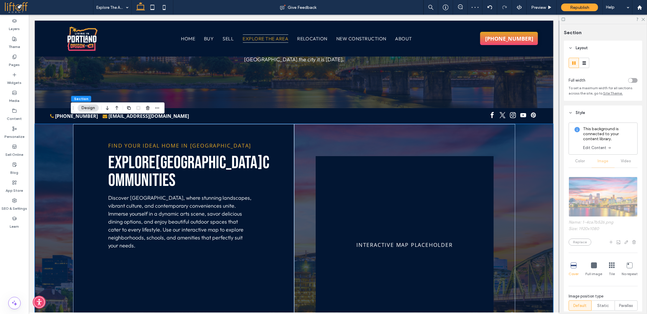
drag, startPoint x: 631, startPoint y: 79, endPoint x: 563, endPoint y: 91, distance: 68.5
click at [631, 79] on div "toggle" at bounding box center [632, 80] width 9 height 5
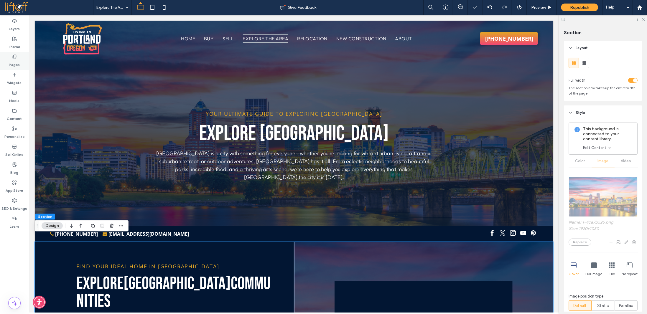
click at [17, 59] on div "Pages" at bounding box center [14, 61] width 29 height 18
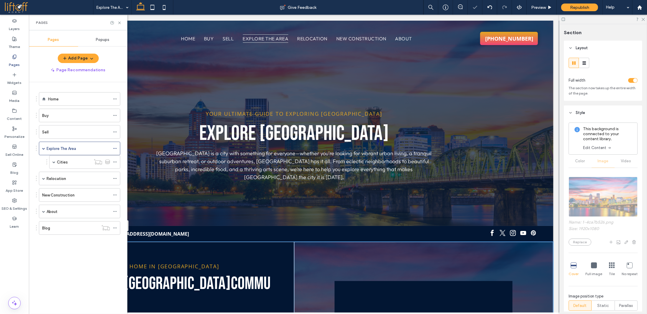
click at [71, 161] on div "Cities" at bounding box center [74, 162] width 34 height 6
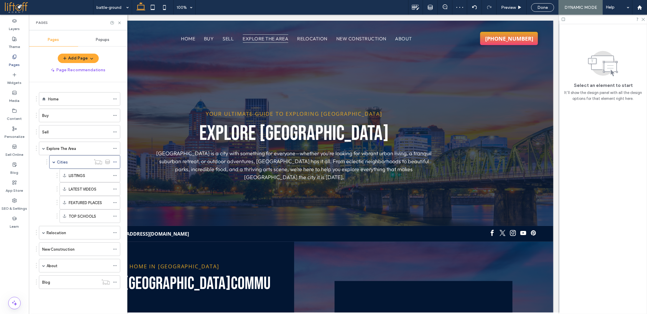
click at [120, 22] on use at bounding box center [119, 23] width 2 height 2
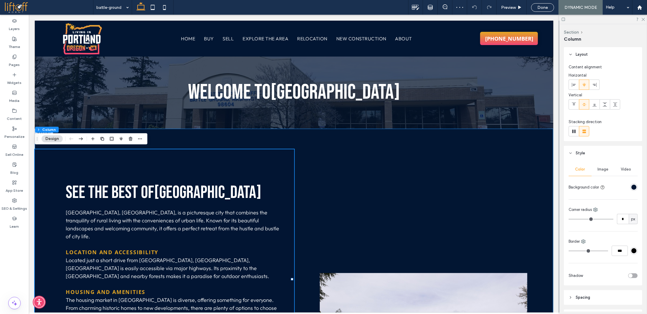
click at [247, 137] on div "See The Best of Battle Ground Battle Ground, WA, is a picturesque city that com…" at bounding box center [293, 281] width 519 height 304
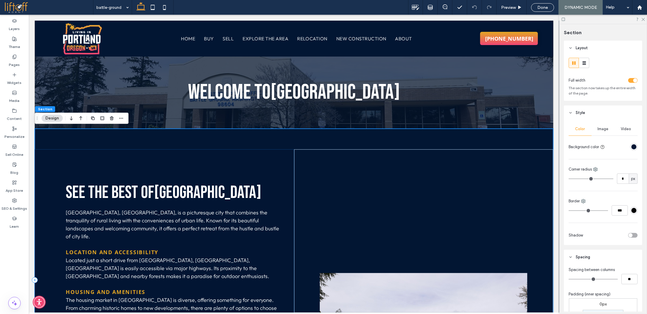
click at [37, 152] on div "See The Best of Battle Ground Battle Ground, WA, is a picturesque city that com…" at bounding box center [163, 280] width 259 height 262
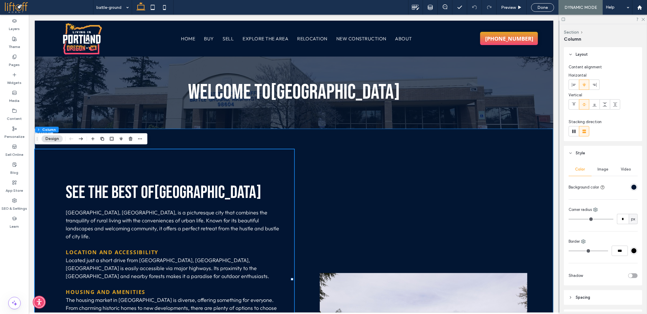
click at [123, 129] on div "See The Best of Battle Ground Battle Ground, WA, is a picturesque city that com…" at bounding box center [293, 281] width 519 height 304
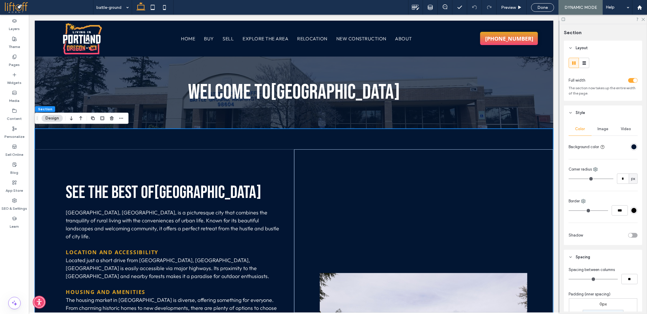
click at [631, 78] on div "toggle" at bounding box center [632, 80] width 9 height 5
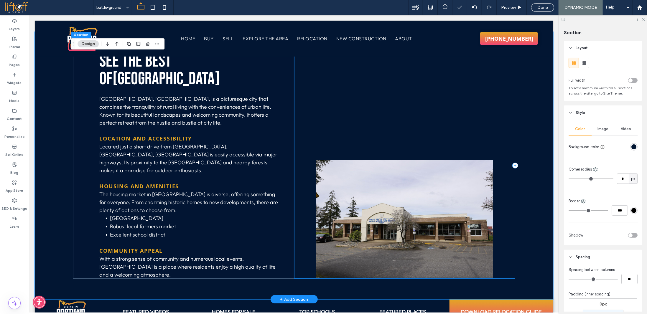
scroll to position [59, 0]
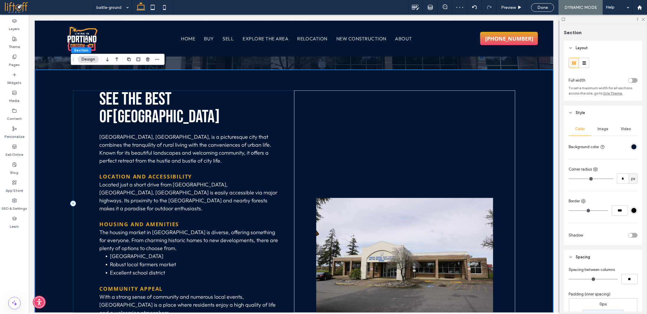
click at [245, 95] on div "See The Best of Battle Ground Battle Ground, WA, is a picturesque city that com…" at bounding box center [183, 203] width 221 height 226
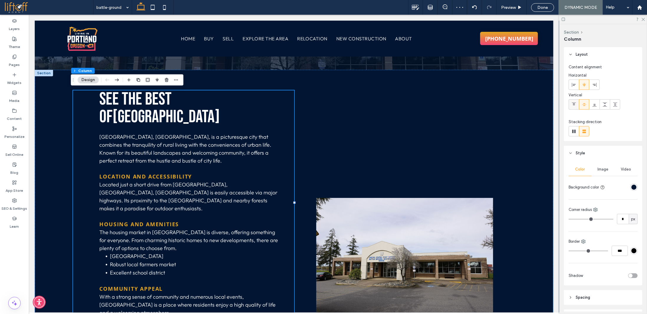
click at [574, 104] on icon at bounding box center [574, 104] width 5 height 5
click at [646, 18] on div at bounding box center [603, 19] width 88 height 9
click at [68, 156] on div "See The Best of Battle Ground Battle Ground, WA, is a picturesque city that com…" at bounding box center [293, 204] width 519 height 268
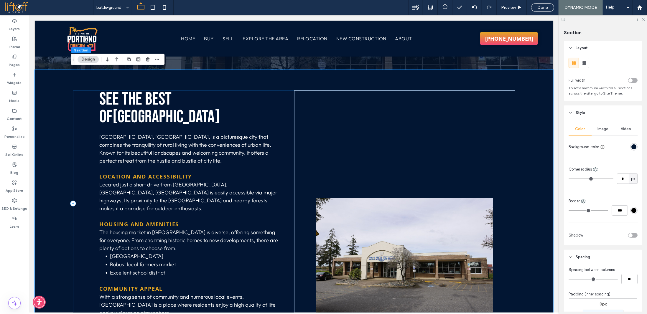
click at [87, 152] on div "See The Best of Battle Ground Battle Ground, WA, is a picturesque city that com…" at bounding box center [183, 203] width 221 height 226
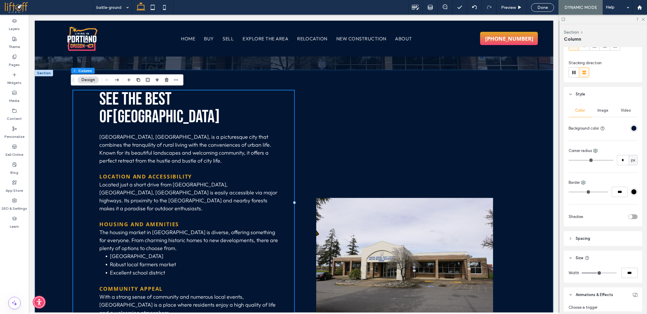
click at [598, 239] on header "Spacing" at bounding box center [603, 238] width 78 height 15
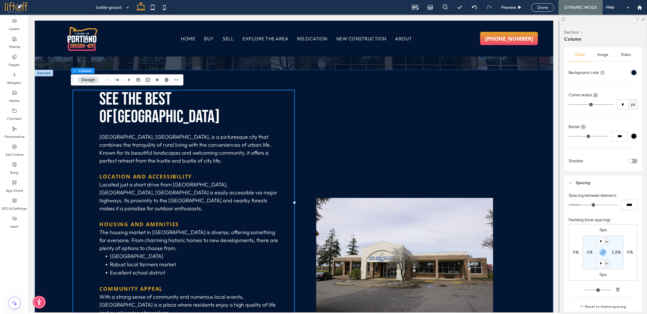
scroll to position [118, 0]
click at [587, 249] on label "6%" at bounding box center [590, 249] width 6 height 5
type input "*"
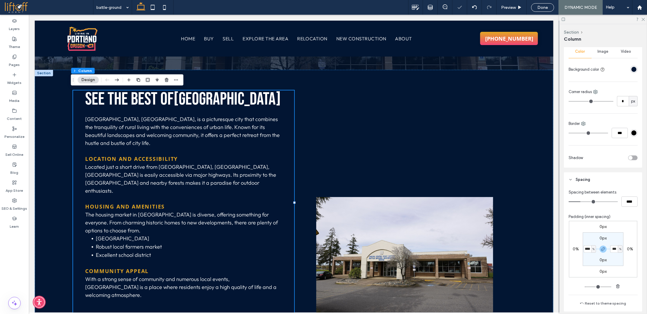
type input "*"
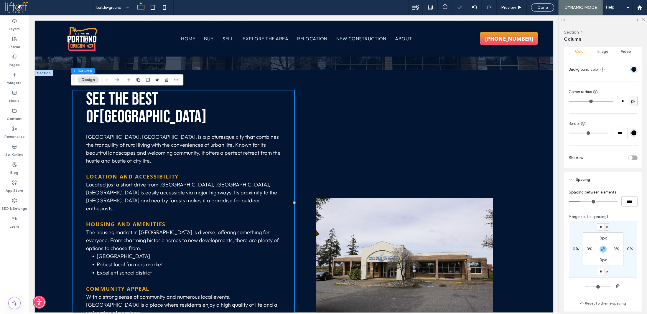
click at [588, 248] on label "3%" at bounding box center [590, 249] width 6 height 5
type input "*"
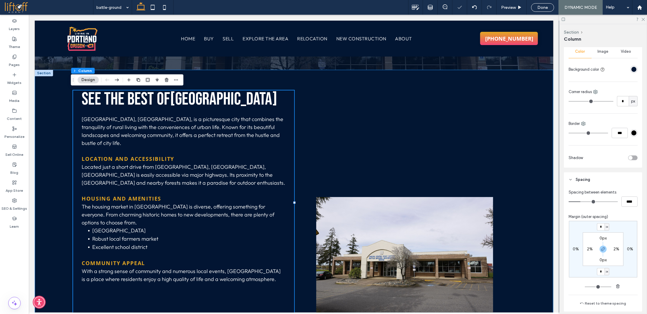
click at [535, 198] on div "See The Best of Battle Ground Battle Ground, WA, is a picturesque city that com…" at bounding box center [293, 203] width 519 height 266
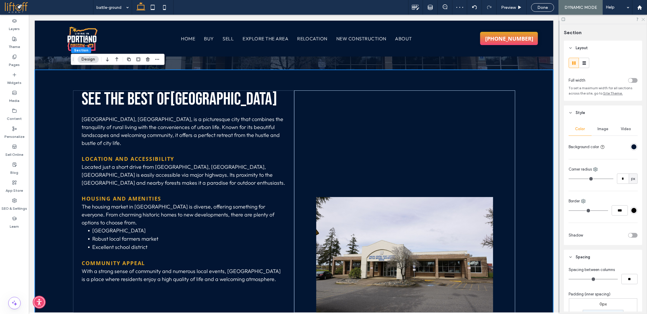
click at [644, 19] on icon at bounding box center [643, 19] width 4 height 4
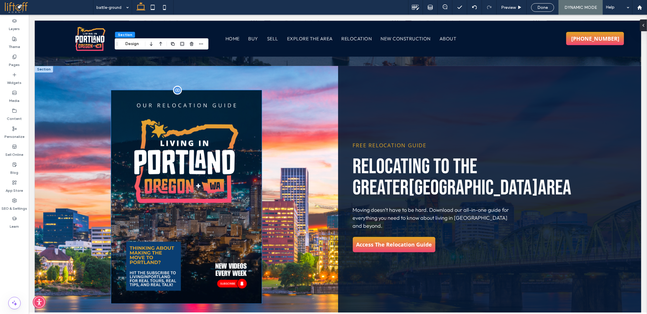
scroll to position [973, 0]
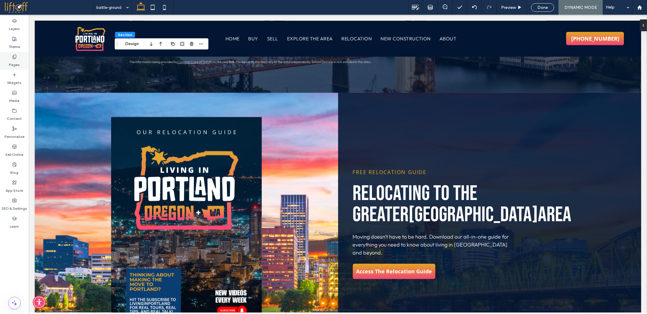
click at [16, 60] on label "Pages" at bounding box center [14, 63] width 11 height 8
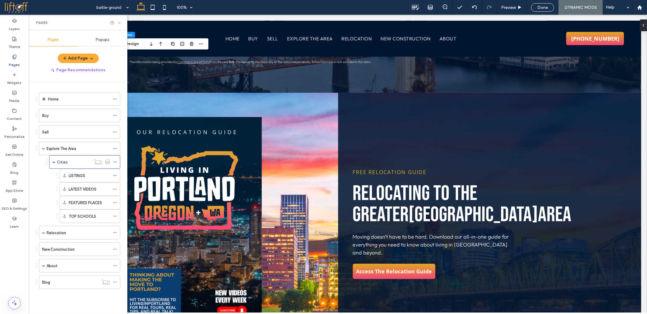
click at [120, 22] on icon at bounding box center [119, 23] width 4 height 4
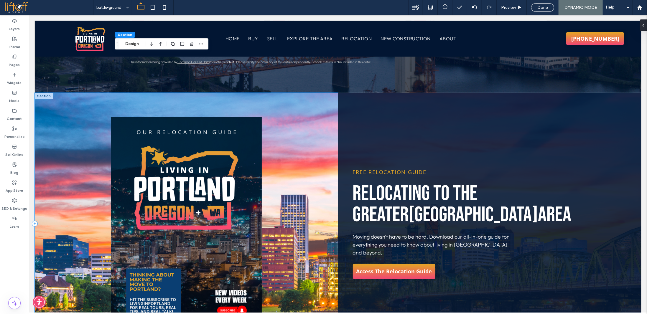
click at [212, 96] on div at bounding box center [185, 224] width 303 height 262
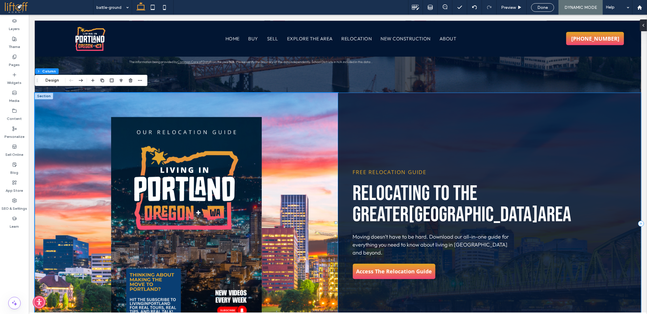
click at [397, 109] on div "Free Relocation Guide RELOCATING TO the Greater Portland Area Moving doesn’t ha…" at bounding box center [489, 224] width 303 height 262
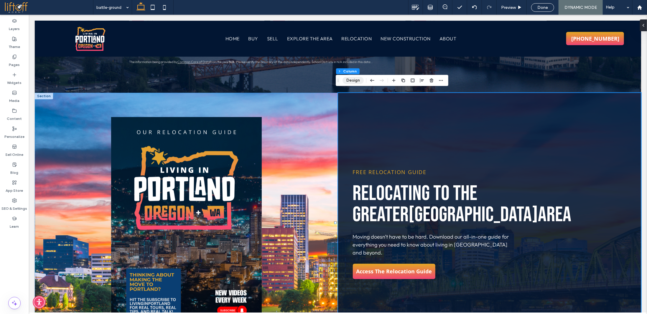
click at [355, 78] on button "Design" at bounding box center [353, 80] width 21 height 7
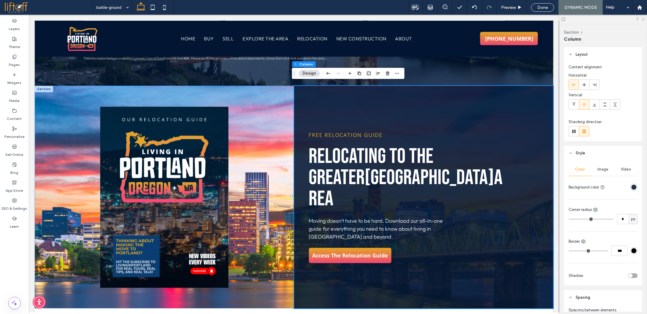
click at [644, 19] on icon at bounding box center [643, 19] width 4 height 4
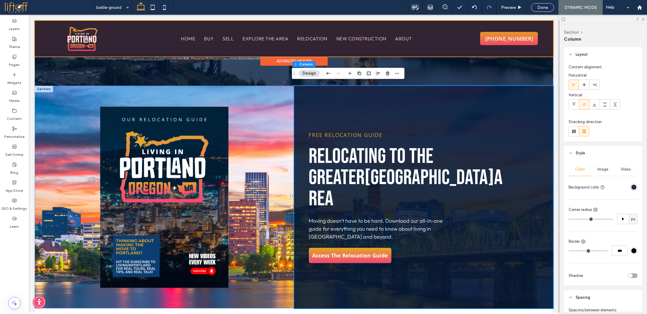
scroll to position [973, 0]
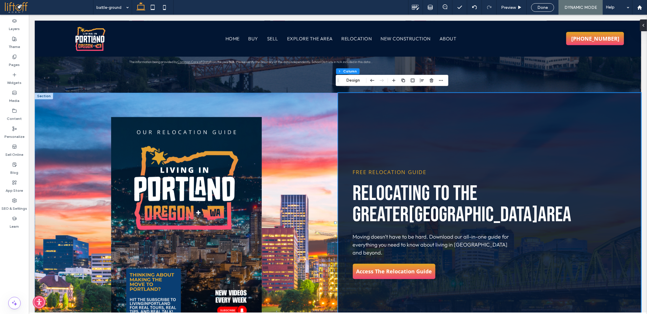
click at [40, 93] on div at bounding box center [43, 96] width 18 height 6
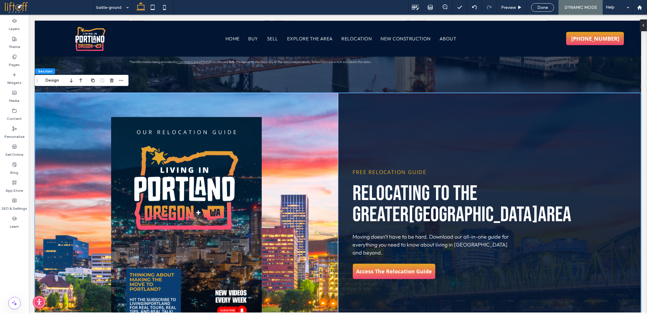
click at [53, 76] on div "Section Design" at bounding box center [82, 80] width 94 height 11
drag, startPoint x: 52, startPoint y: 79, endPoint x: 30, endPoint y: 64, distance: 26.1
click at [52, 79] on button "Design" at bounding box center [52, 80] width 21 height 7
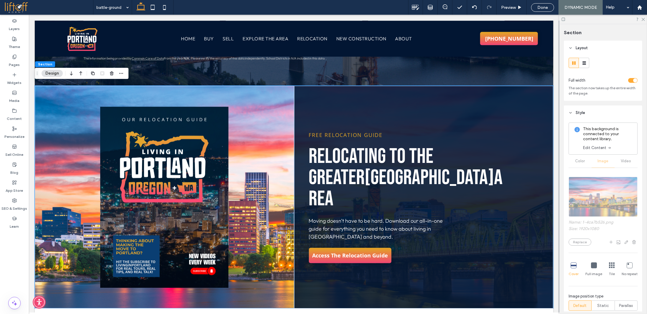
click at [633, 81] on div "toggle" at bounding box center [635, 80] width 4 height 4
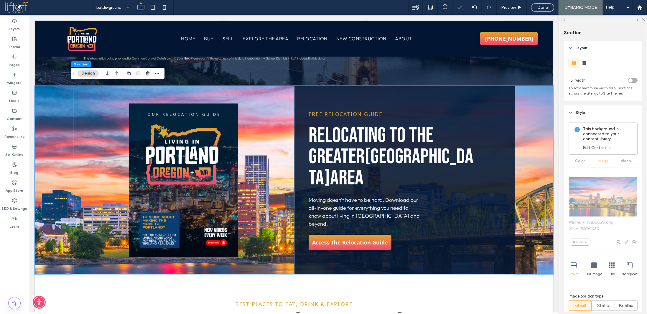
drag, startPoint x: 527, startPoint y: 26, endPoint x: 594, endPoint y: 33, distance: 67.3
click at [643, 19] on icon at bounding box center [643, 19] width 4 height 4
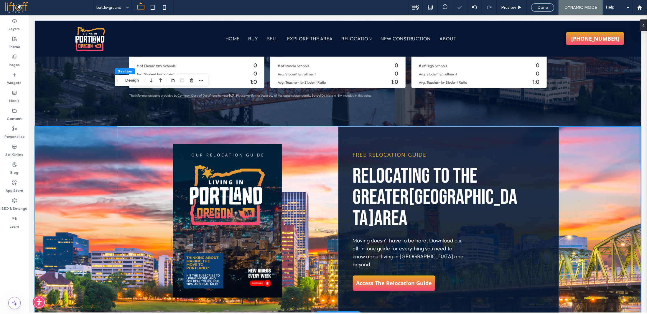
scroll to position [973, 0]
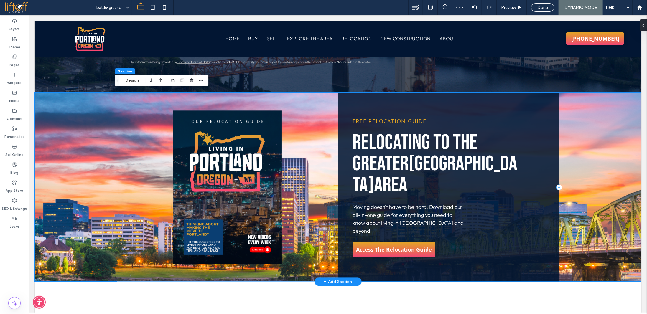
click at [361, 103] on div "Free Relocation Guide RELOCATING TO the Greater Portland Area Moving doesn’t ha…" at bounding box center [448, 187] width 221 height 189
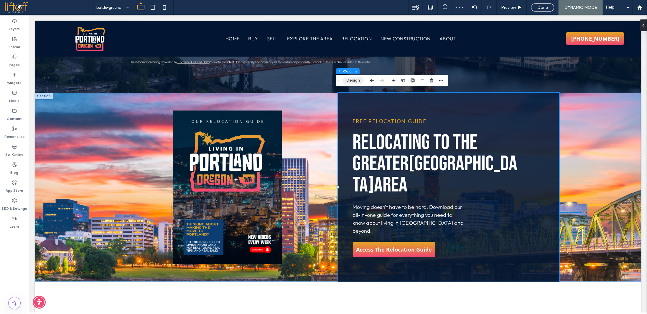
click at [357, 80] on button "Design" at bounding box center [353, 80] width 21 height 7
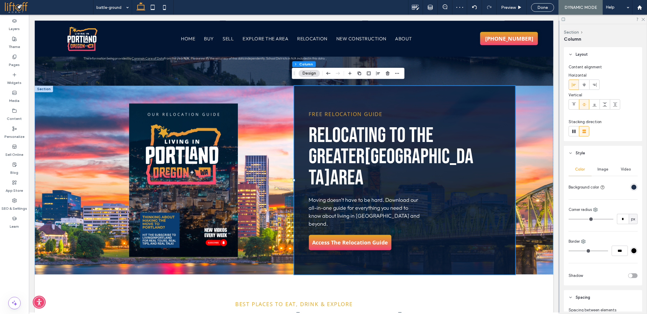
click at [632, 187] on div "rgba(2, 22, 51, 0.88)" at bounding box center [634, 187] width 5 height 5
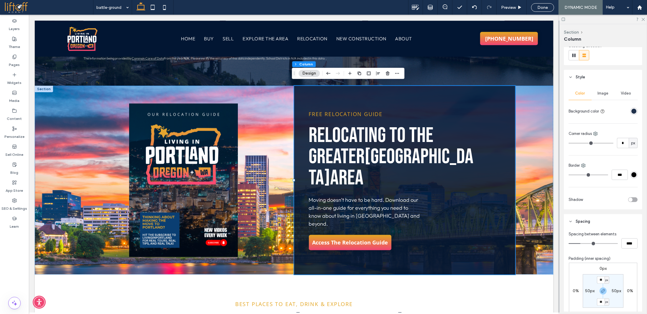
scroll to position [59, 0]
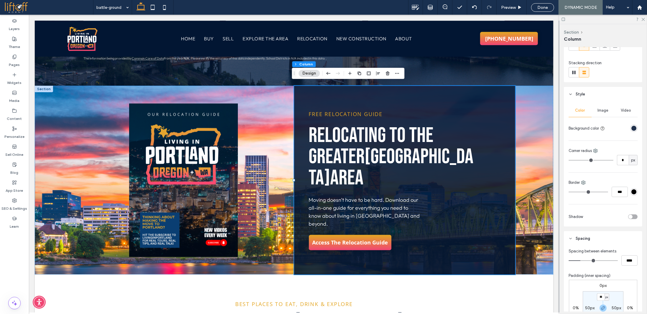
click at [632, 128] on div "rgba(2, 22, 51, 0.88)" at bounding box center [634, 128] width 5 height 5
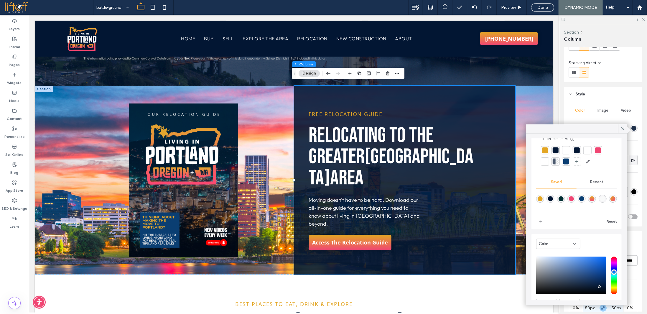
scroll to position [47, 0]
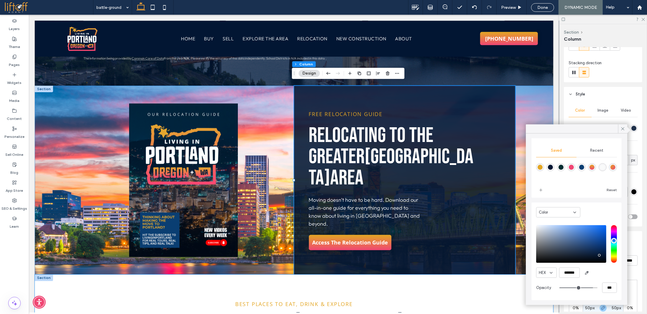
drag, startPoint x: 597, startPoint y: 303, endPoint x: 524, endPoint y: 287, distance: 74.5
type input "**"
type input "***"
type input "**"
type input "***"
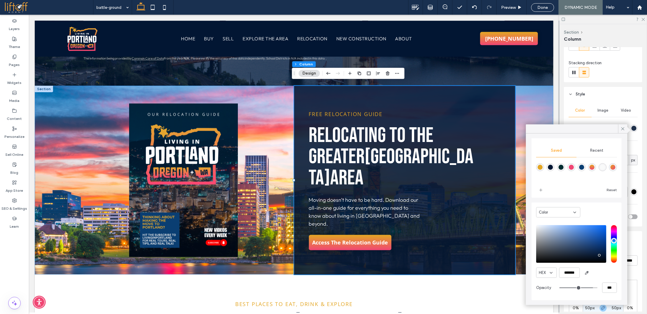
type input "*"
type input "**"
type input "*"
type input "**"
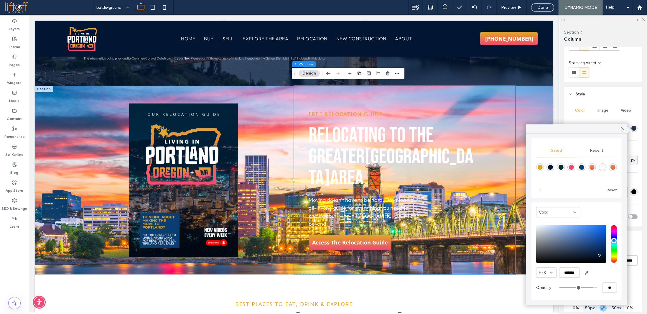
drag, startPoint x: 562, startPoint y: 288, endPoint x: 512, endPoint y: 286, distance: 49.9
type input "*"
click at [560, 288] on input "range" at bounding box center [579, 288] width 38 height 1
click at [42, 86] on div at bounding box center [43, 89] width 18 height 6
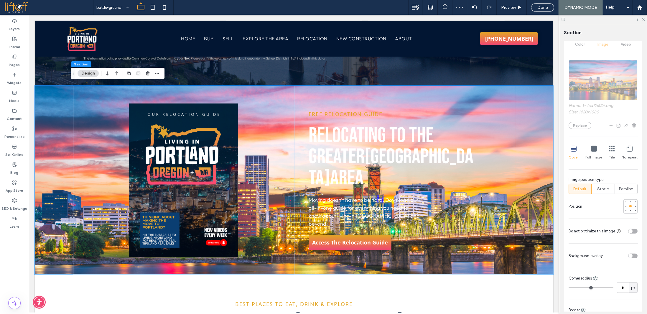
scroll to position [118, 0]
click at [632, 253] on div "toggle" at bounding box center [632, 255] width 9 height 5
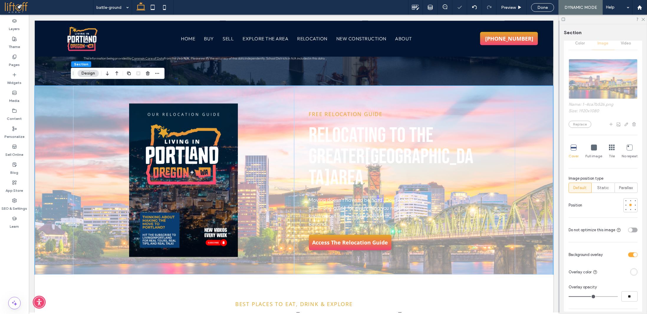
click at [630, 269] on div at bounding box center [619, 272] width 38 height 10
click at [632, 272] on div "rgba(255, 255, 255, 1)" at bounding box center [634, 272] width 5 height 5
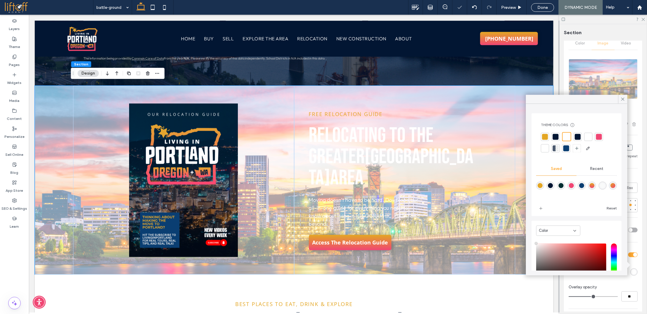
click at [558, 137] on div at bounding box center [556, 137] width 6 height 6
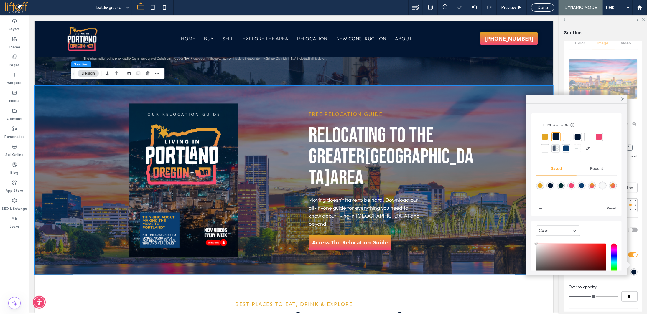
type input "**"
click at [612, 297] on input "range" at bounding box center [593, 297] width 49 height 1
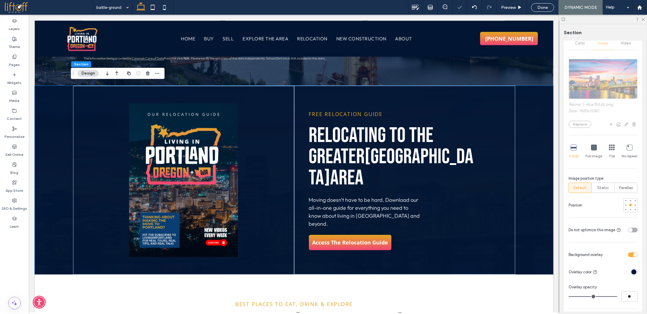
type input "**"
click at [609, 297] on input "range" at bounding box center [593, 297] width 49 height 1
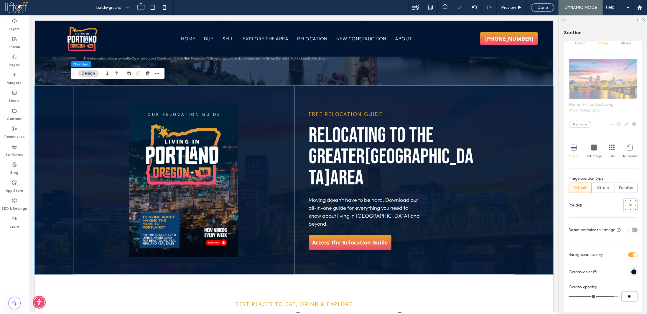
type input "**"
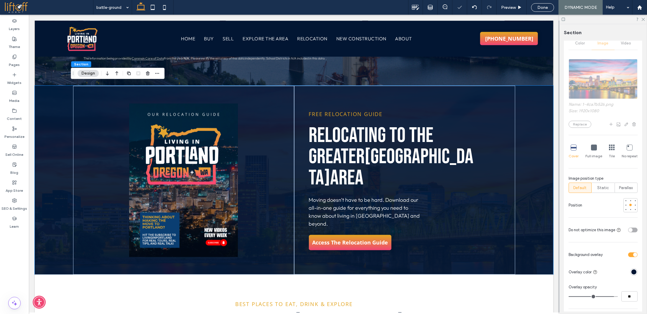
type input "**"
click at [607, 297] on input "range" at bounding box center [593, 297] width 49 height 1
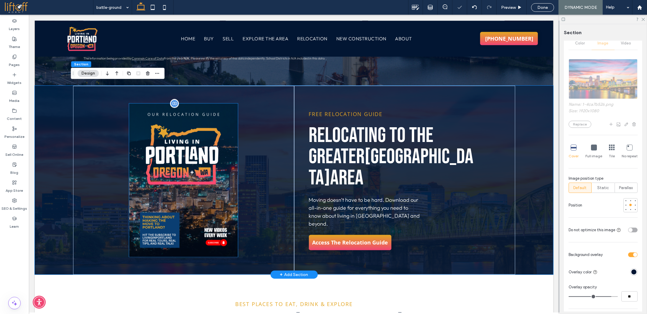
click at [220, 134] on img at bounding box center [183, 180] width 109 height 154
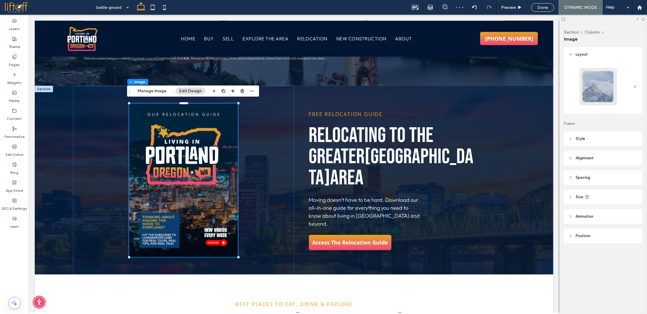
click at [589, 138] on header "Style" at bounding box center [603, 138] width 78 height 15
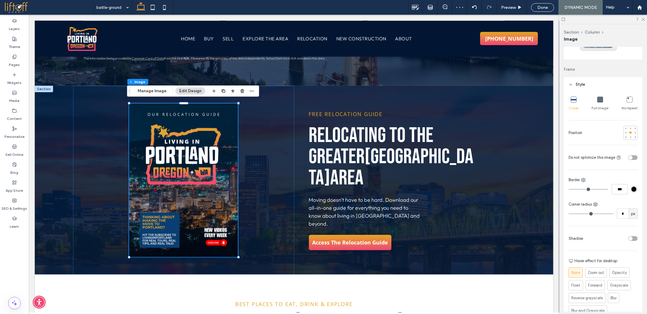
scroll to position [59, 0]
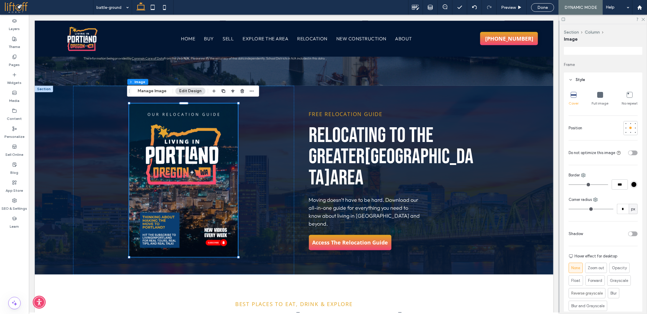
type input "*"
type input "***"
type input "*"
type input "***"
type input "*"
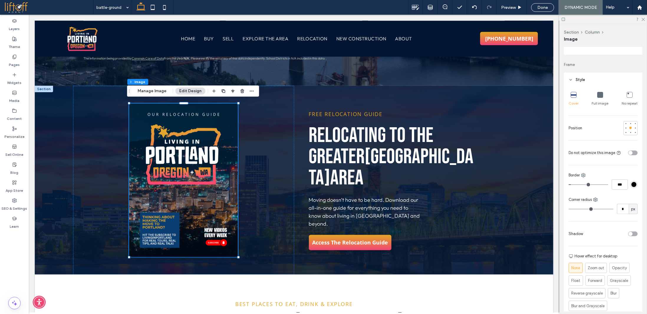
type input "***"
type input "*"
type input "***"
click at [575, 185] on input "range" at bounding box center [589, 185] width 40 height 1
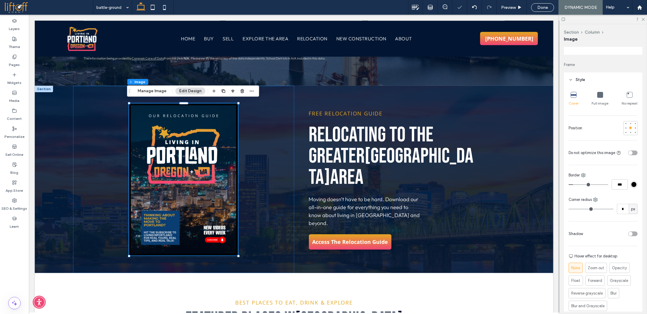
click at [634, 183] on div "rgb(0, 0, 0)" at bounding box center [633, 184] width 7 height 7
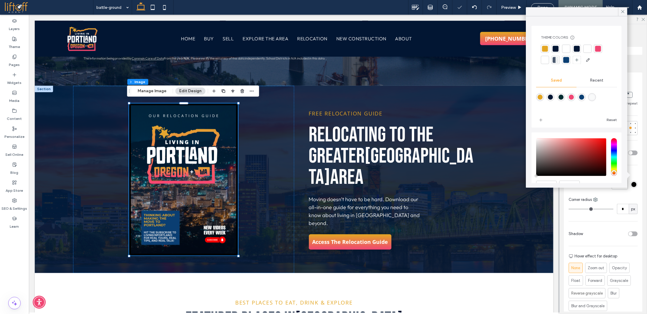
click at [545, 49] on div at bounding box center [545, 49] width 6 height 6
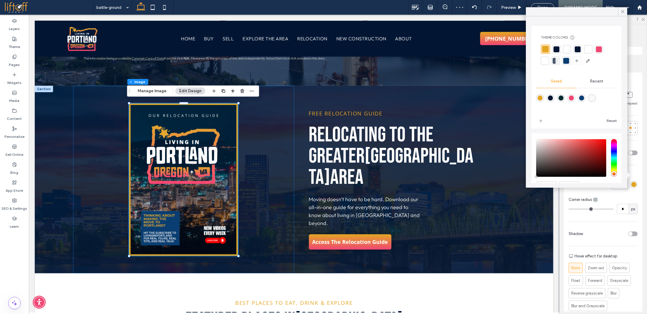
click at [593, 195] on div "Cover Full image No repeat Position Do not optimize this image Border *** Corne…" at bounding box center [603, 201] width 78 height 229
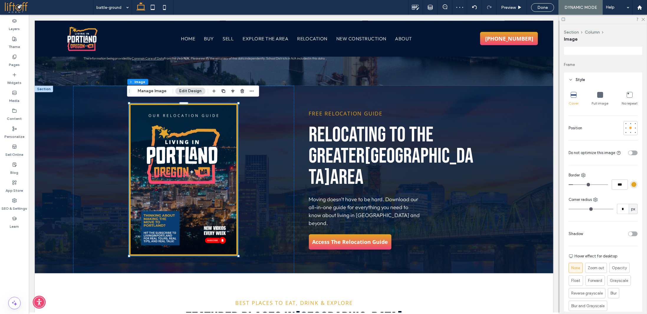
type input "*"
type input "***"
type input "*"
click at [573, 185] on input "range" at bounding box center [589, 185] width 40 height 1
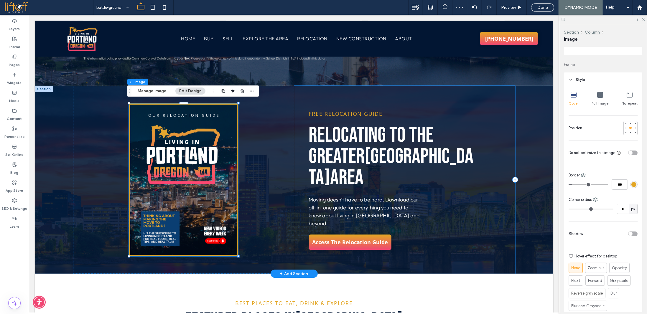
click at [465, 207] on div "Free Relocation Guide RELOCATING TO the Greater Portland Area Moving doesn’t ha…" at bounding box center [404, 180] width 221 height 188
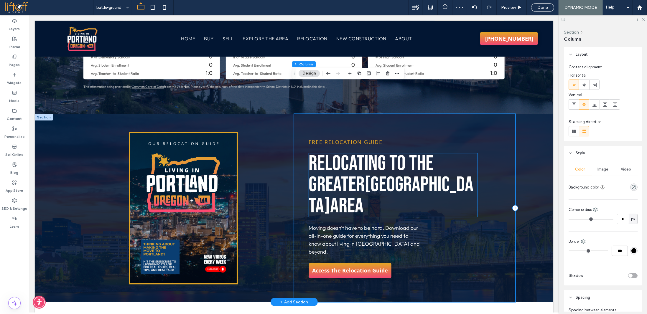
scroll to position [910, 0]
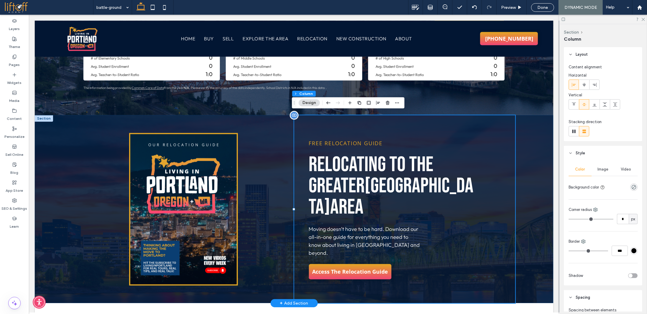
click at [54, 125] on div "Free Relocation Guide RELOCATING TO the Greater Portland Area Moving doesn’t ha…" at bounding box center [293, 209] width 519 height 188
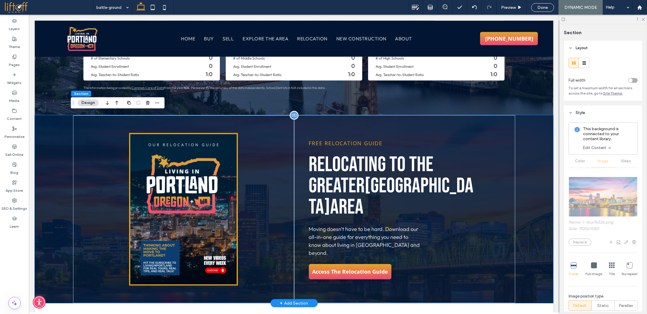
click at [45, 119] on div "Free Relocation Guide RELOCATING TO the Greater Portland Area Moving doesn’t ha…" at bounding box center [293, 209] width 519 height 188
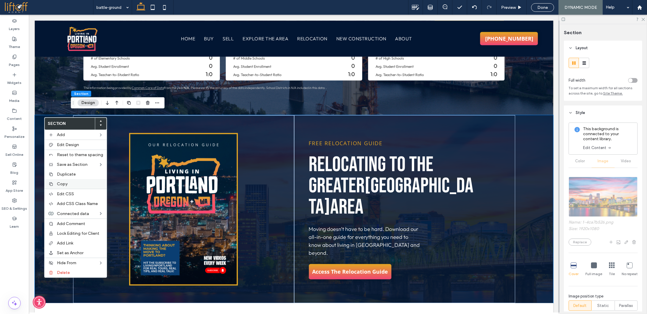
click at [70, 180] on div "Copy" at bounding box center [76, 184] width 62 height 10
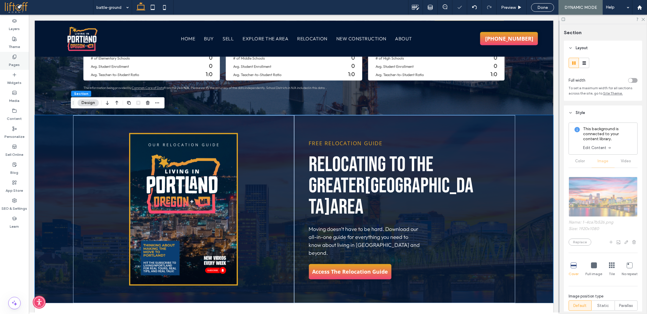
click at [18, 59] on label "Pages" at bounding box center [14, 63] width 11 height 8
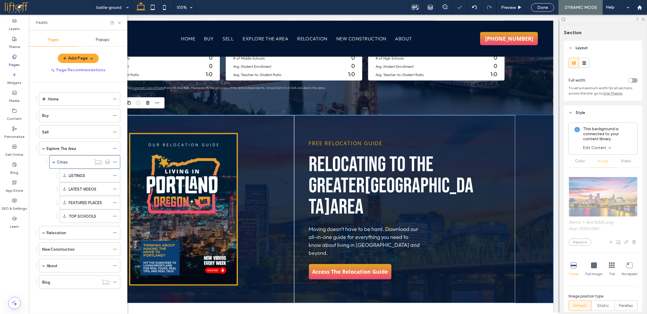
click at [65, 98] on div "Home" at bounding box center [79, 99] width 62 height 6
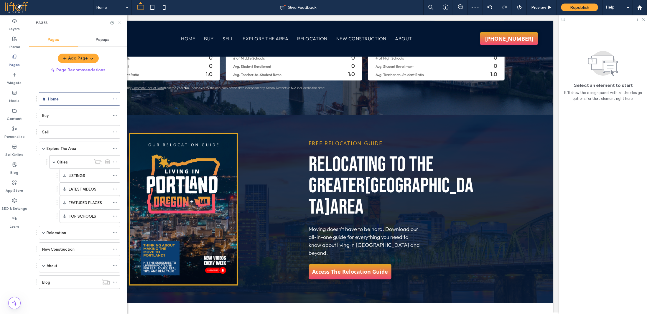
click at [121, 23] on icon at bounding box center [119, 23] width 4 height 4
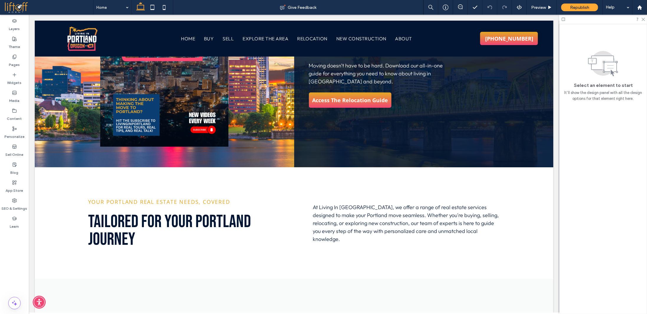
scroll to position [1799, 0]
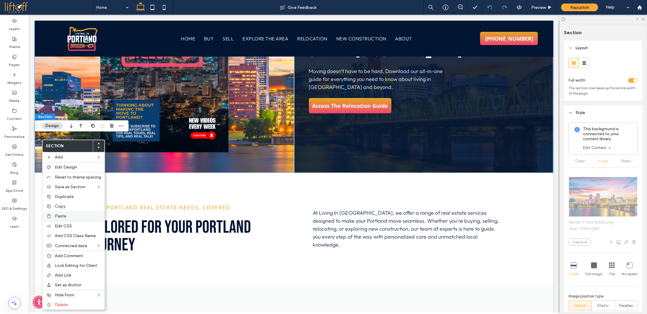
click at [64, 217] on span "Paste" at bounding box center [60, 216] width 11 height 5
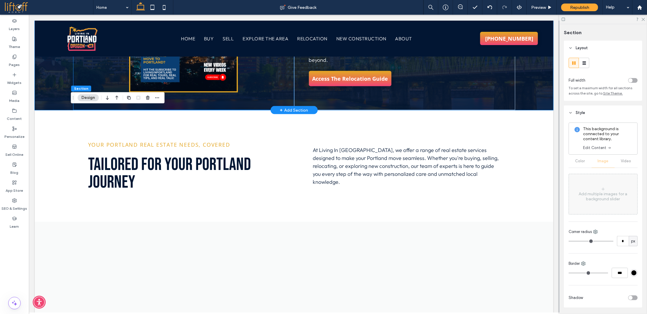
scroll to position [2027, 0]
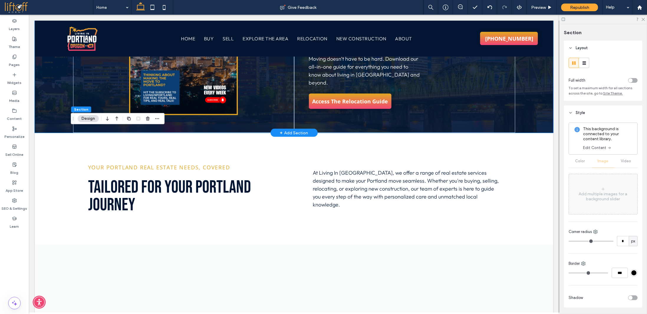
click at [55, 133] on div "Free Relocation Guide RELOCATING TO the Greater Portland Area Moving doesn’t ha…" at bounding box center [293, 39] width 519 height 188
click at [147, 119] on icon "button" at bounding box center [147, 118] width 5 height 5
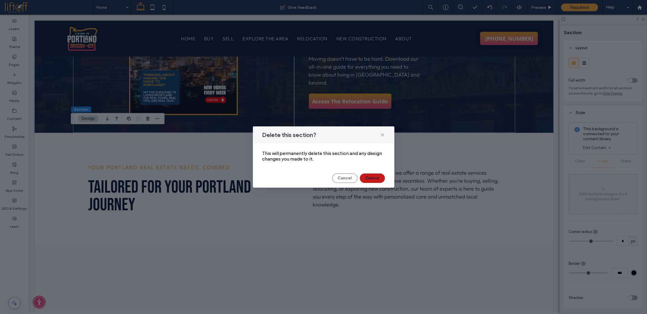
click at [372, 178] on button "Delete" at bounding box center [372, 178] width 25 height 9
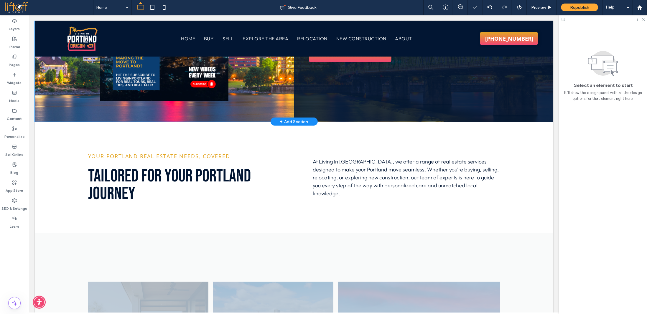
scroll to position [1850, 0]
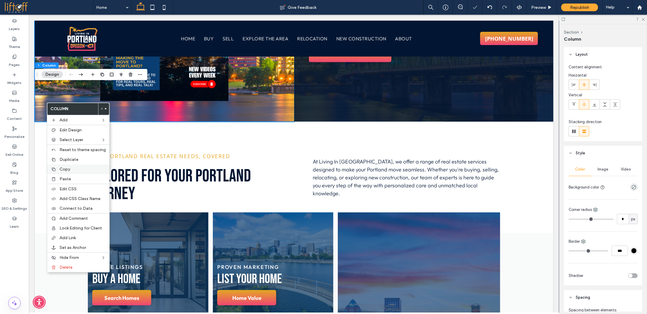
drag, startPoint x: 61, startPoint y: 169, endPoint x: 60, endPoint y: 165, distance: 4.3
click at [61, 169] on span "Copy" at bounding box center [65, 169] width 11 height 5
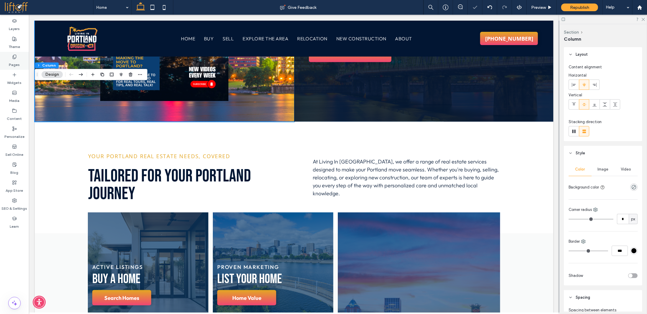
click at [19, 62] on div "Pages" at bounding box center [14, 61] width 29 height 18
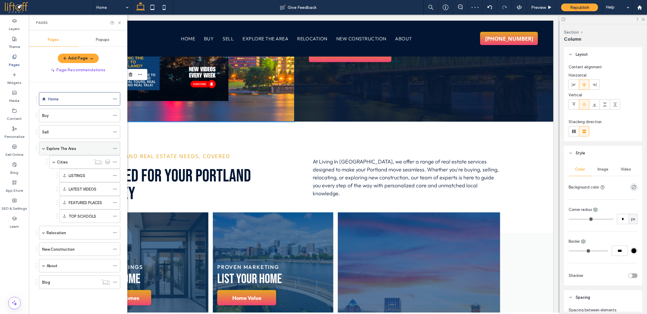
click at [70, 145] on label "Explore The Area" at bounding box center [61, 149] width 29 height 10
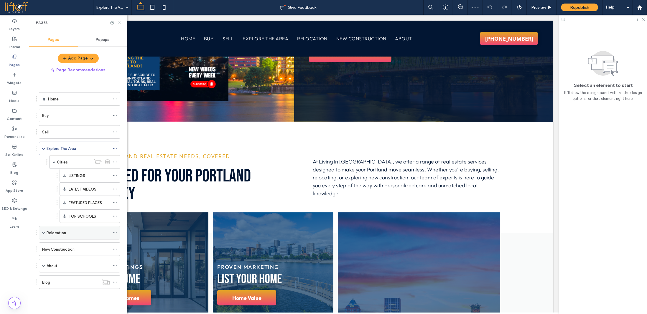
click at [45, 229] on div "Relocation" at bounding box center [79, 233] width 81 height 14
click at [42, 231] on span at bounding box center [43, 232] width 3 height 3
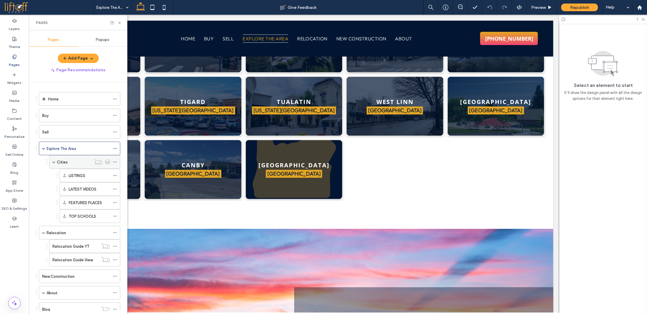
scroll to position [678, 0]
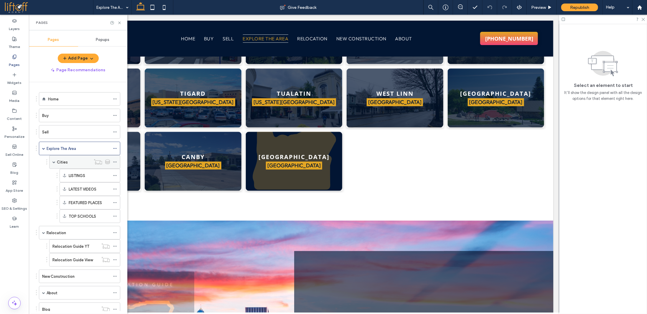
click at [72, 160] on div "Cities" at bounding box center [74, 162] width 34 height 6
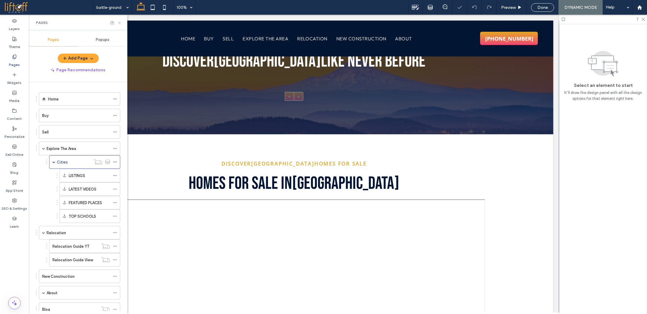
click at [120, 23] on use at bounding box center [119, 23] width 2 height 2
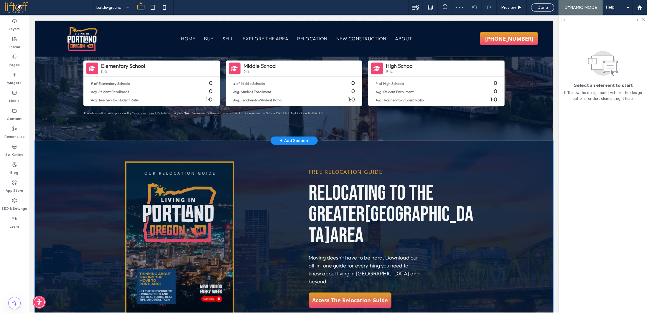
scroll to position [855, 0]
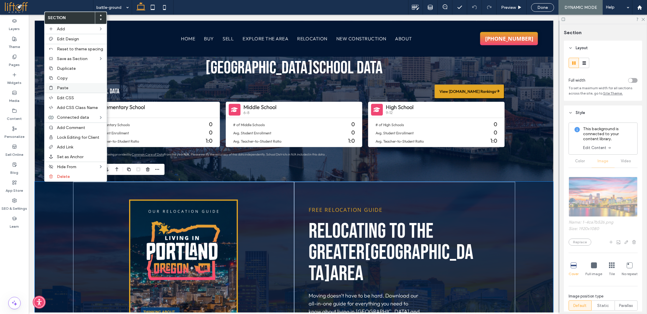
click at [69, 88] on label "Paste" at bounding box center [80, 88] width 46 height 5
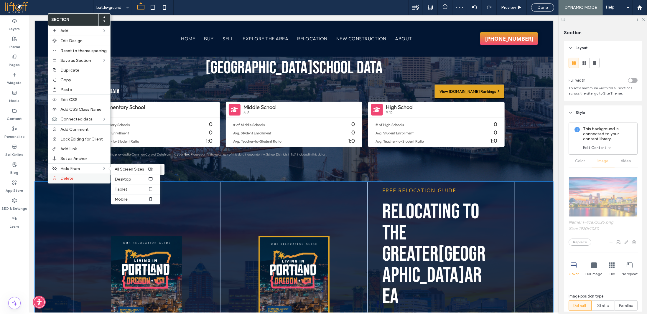
click at [67, 177] on span "Delete" at bounding box center [66, 178] width 13 height 5
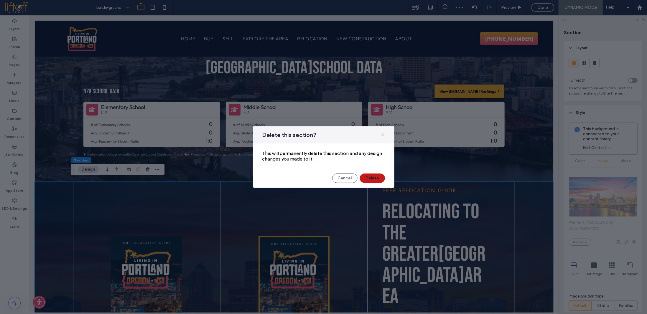
click at [372, 176] on button "Delete" at bounding box center [372, 178] width 25 height 9
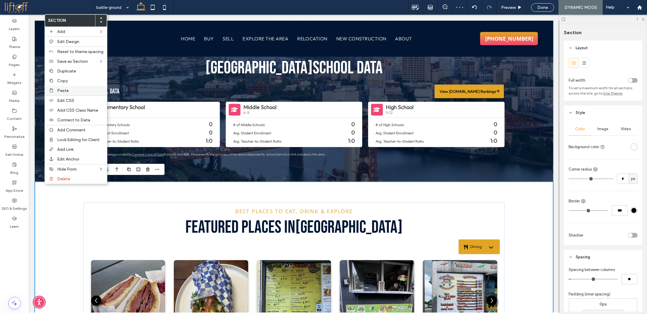
drag, startPoint x: 67, startPoint y: 88, endPoint x: 72, endPoint y: 88, distance: 4.7
click at [67, 88] on span "Paste" at bounding box center [62, 90] width 11 height 5
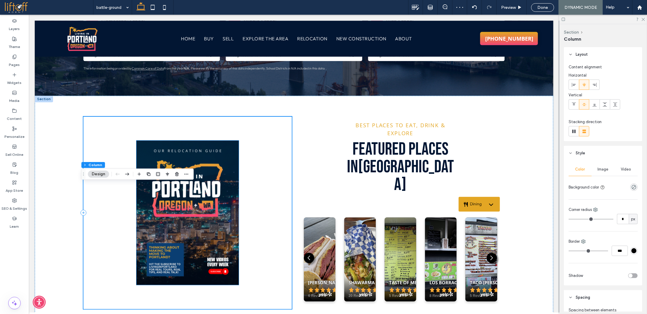
scroll to position [943, 0]
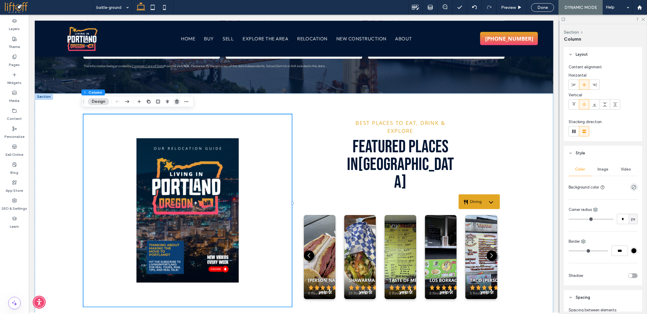
click at [177, 102] on use "button" at bounding box center [177, 102] width 4 height 4
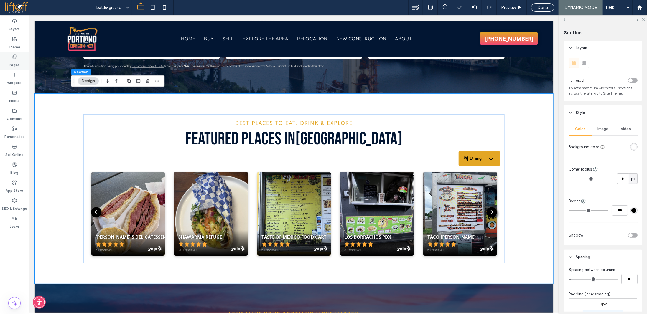
click at [18, 62] on label "Pages" at bounding box center [14, 63] width 11 height 8
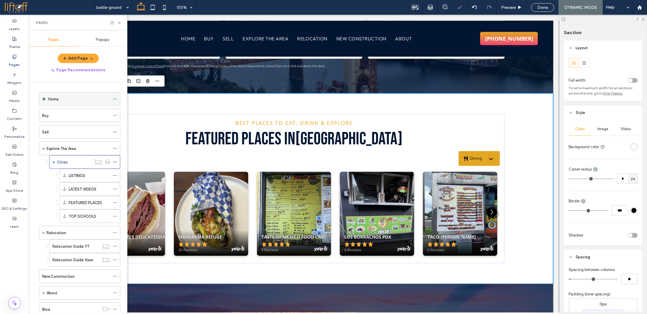
click at [62, 102] on div "Home" at bounding box center [79, 99] width 62 height 13
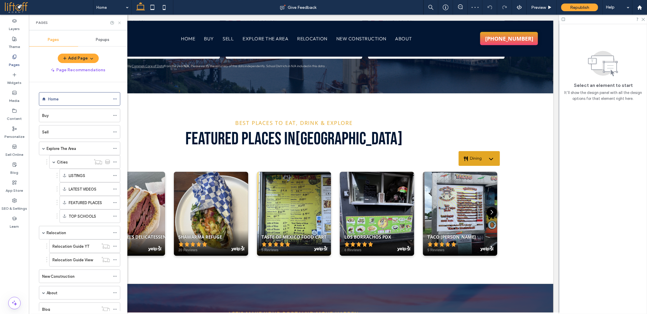
click at [117, 22] on icon at bounding box center [119, 23] width 4 height 4
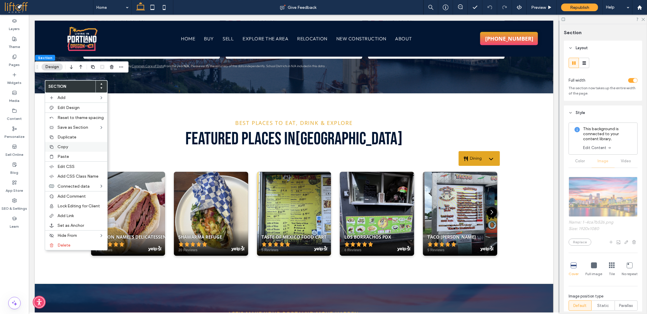
click at [67, 147] on span "Copy" at bounding box center [62, 146] width 11 height 5
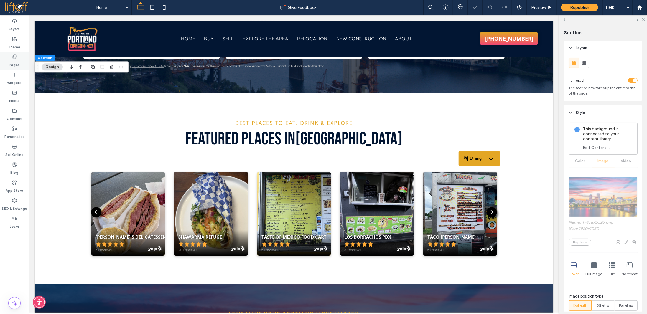
drag, startPoint x: 19, startPoint y: 62, endPoint x: 29, endPoint y: 67, distance: 10.4
click at [19, 62] on div "Pages" at bounding box center [14, 61] width 29 height 18
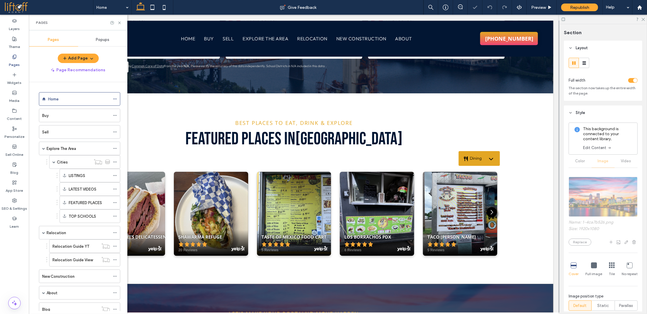
click at [78, 157] on div "Cities" at bounding box center [74, 162] width 34 height 13
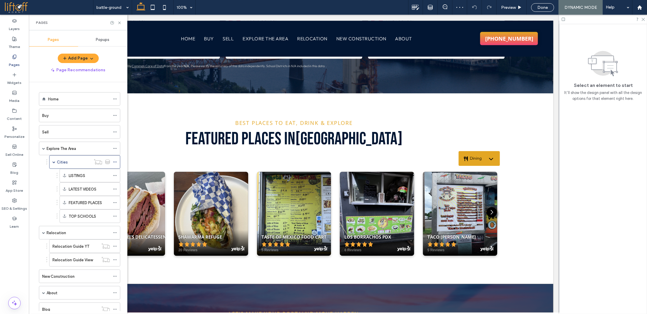
click at [120, 22] on icon at bounding box center [119, 23] width 4 height 4
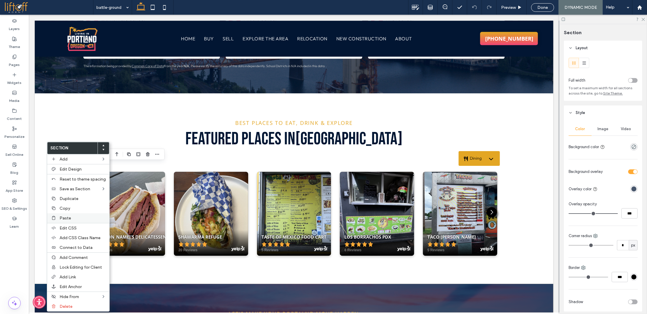
click at [67, 217] on span "Paste" at bounding box center [65, 218] width 11 height 5
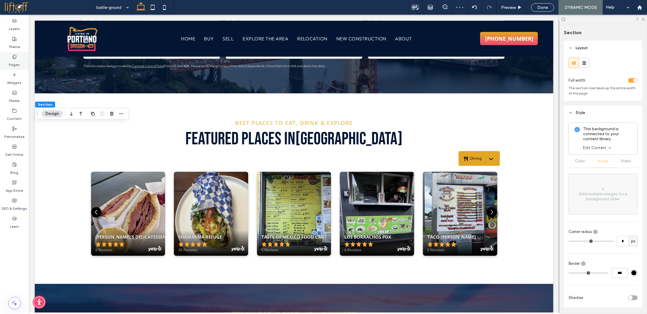
click at [13, 57] on use at bounding box center [14, 57] width 3 height 4
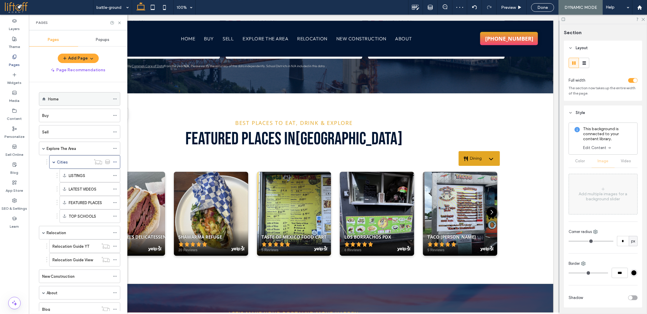
click at [68, 98] on div "Home" at bounding box center [79, 99] width 62 height 6
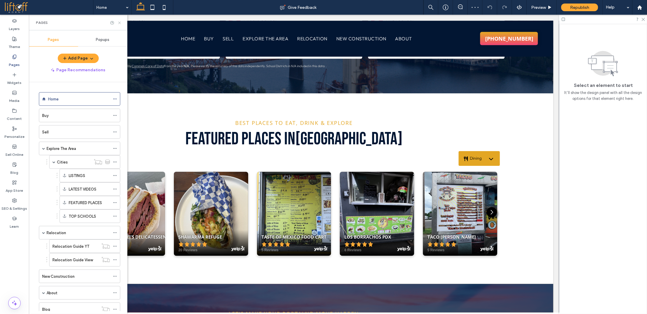
click at [119, 24] on icon at bounding box center [119, 23] width 4 height 4
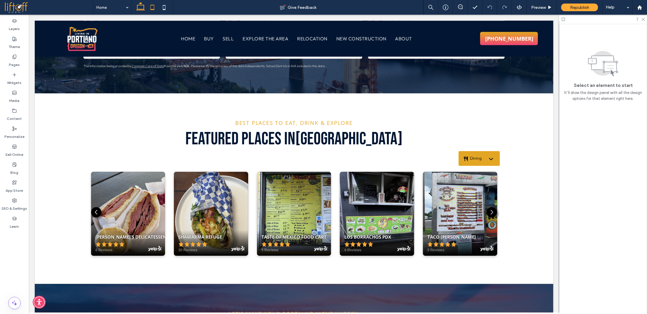
click at [149, 4] on icon at bounding box center [153, 7] width 12 height 12
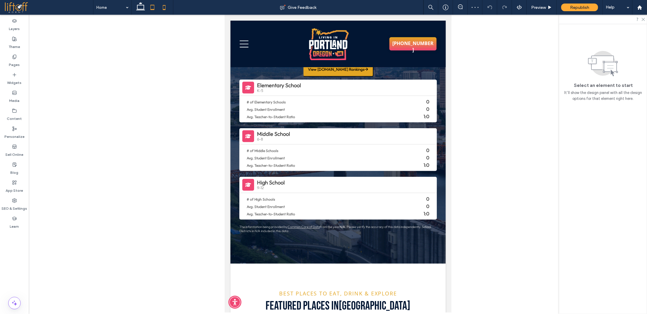
click at [165, 7] on icon at bounding box center [164, 7] width 12 height 12
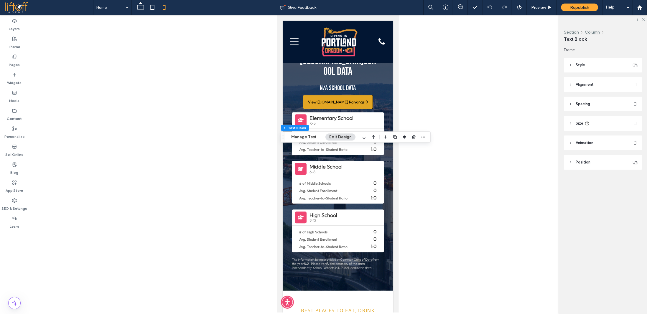
click at [577, 66] on span "Style" at bounding box center [580, 65] width 9 height 6
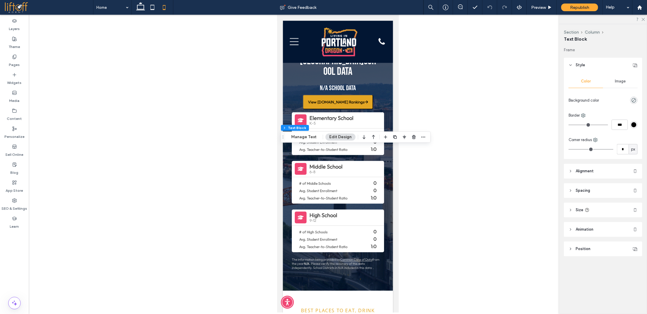
click at [599, 173] on header "Alignment" at bounding box center [603, 171] width 78 height 15
click at [588, 185] on div at bounding box center [584, 186] width 10 height 10
click at [571, 186] on div at bounding box center [574, 186] width 10 height 10
click at [580, 186] on div at bounding box center [584, 186] width 31 height 10
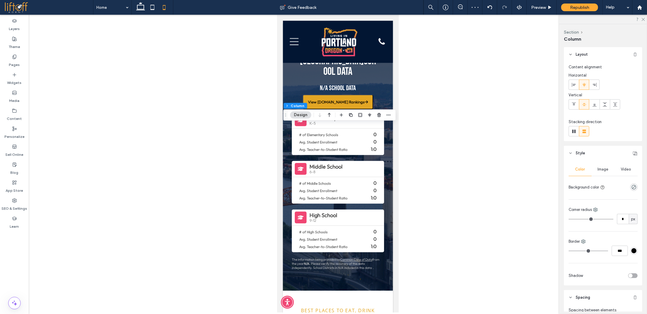
drag, startPoint x: 572, startPoint y: 85, endPoint x: 584, endPoint y: 83, distance: 12.5
click at [573, 85] on icon at bounding box center [574, 85] width 5 height 5
click at [584, 83] on icon at bounding box center [584, 85] width 5 height 5
click at [149, 10] on icon at bounding box center [153, 7] width 12 height 12
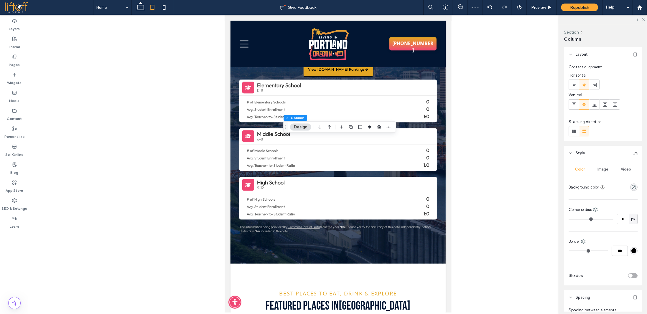
type input "**"
type input "****"
type input "*"
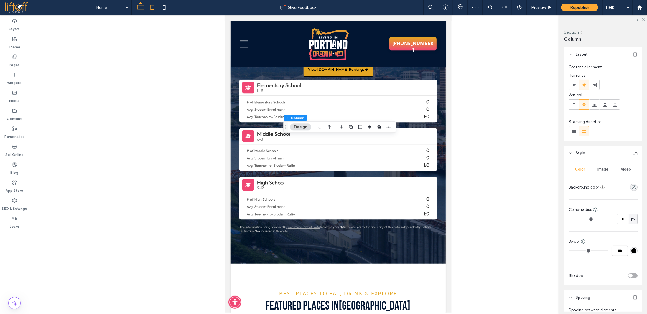
click at [142, 9] on use at bounding box center [140, 6] width 9 height 8
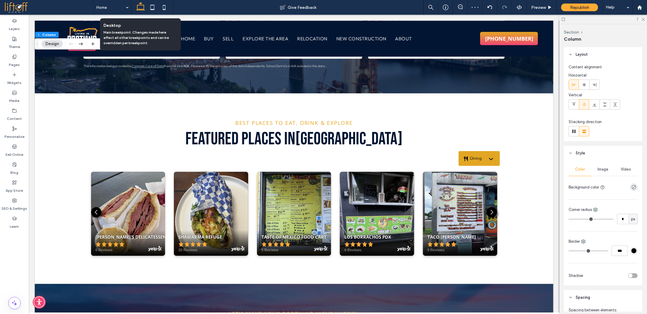
type input "**"
type input "****"
type input "**"
type input "***"
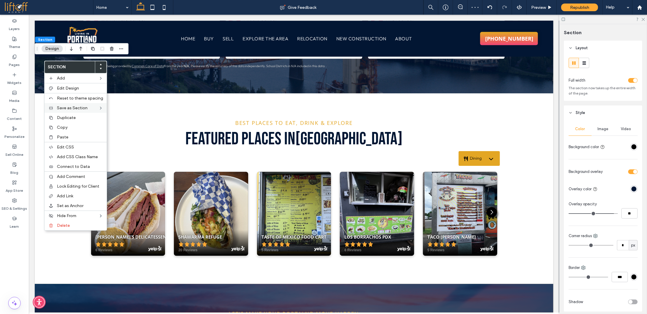
drag, startPoint x: 64, startPoint y: 129, endPoint x: 47, endPoint y: 108, distance: 26.2
click at [64, 129] on span "Copy" at bounding box center [62, 127] width 11 height 5
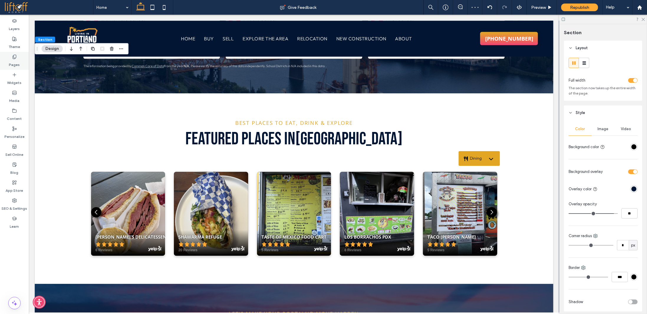
click at [18, 57] on div "Pages" at bounding box center [14, 61] width 29 height 18
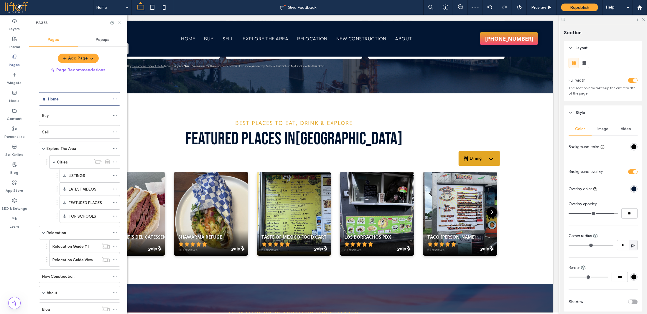
click at [75, 147] on label "Explore The Area" at bounding box center [61, 149] width 29 height 10
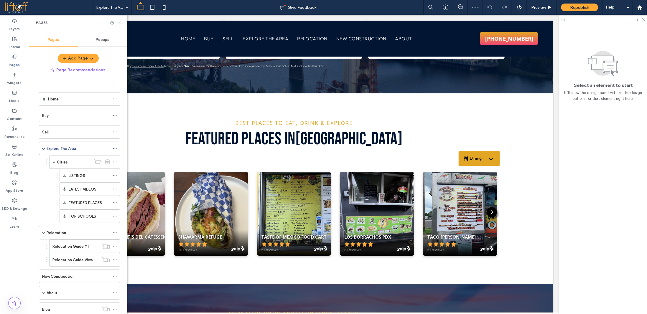
click at [120, 23] on icon at bounding box center [119, 23] width 4 height 4
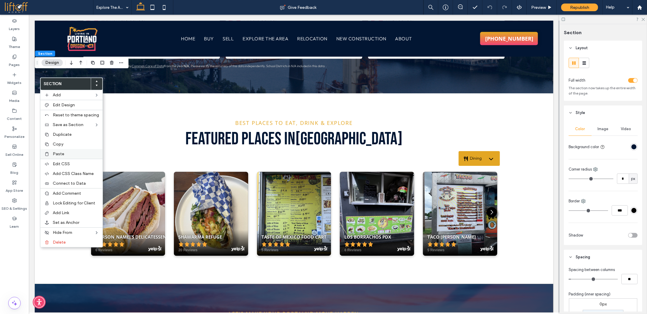
click at [61, 153] on span "Paste" at bounding box center [58, 154] width 11 height 5
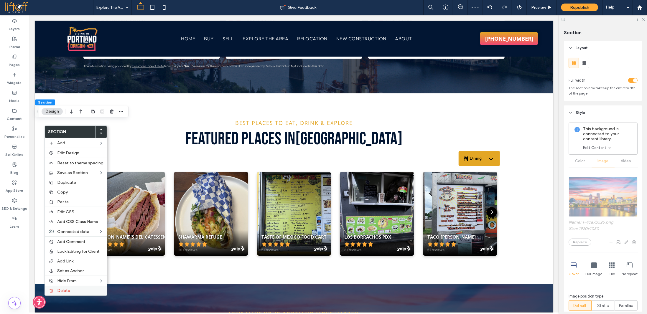
click at [61, 287] on div "Delete" at bounding box center [76, 291] width 62 height 10
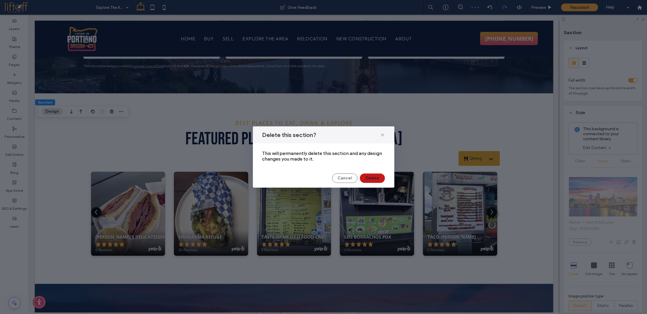
click at [374, 179] on button "Delete" at bounding box center [372, 178] width 25 height 9
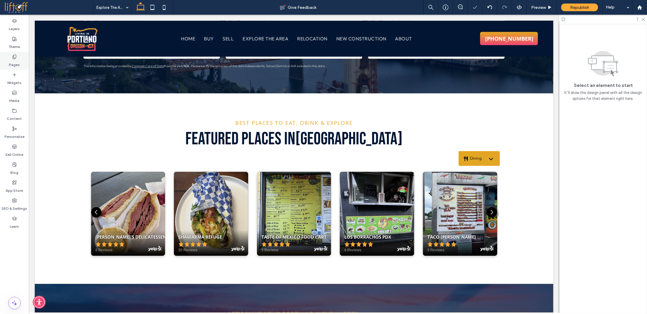
drag, startPoint x: 15, startPoint y: 58, endPoint x: 26, endPoint y: 53, distance: 12.4
click at [15, 58] on use at bounding box center [14, 57] width 3 height 4
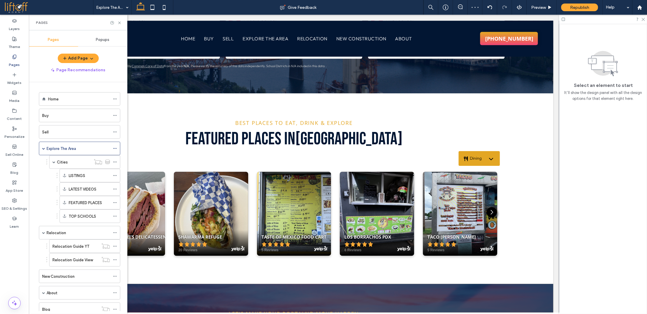
click at [75, 230] on div "Relocation" at bounding box center [78, 233] width 63 height 6
click at [121, 23] on icon at bounding box center [119, 23] width 4 height 4
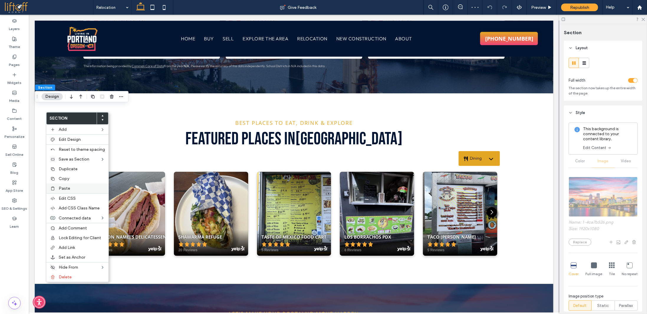
click at [65, 188] on span "Paste" at bounding box center [64, 188] width 11 height 5
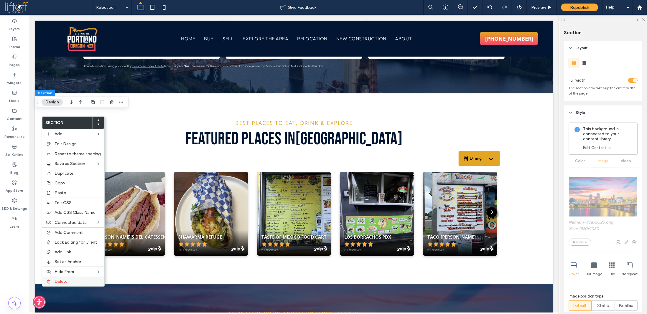
click at [65, 282] on span "Delete" at bounding box center [61, 281] width 13 height 5
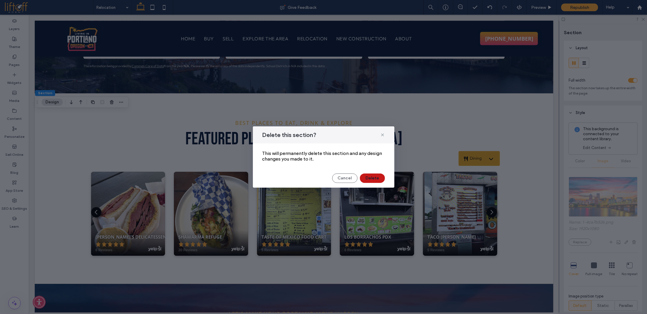
click at [372, 178] on button "Delete" at bounding box center [372, 178] width 25 height 9
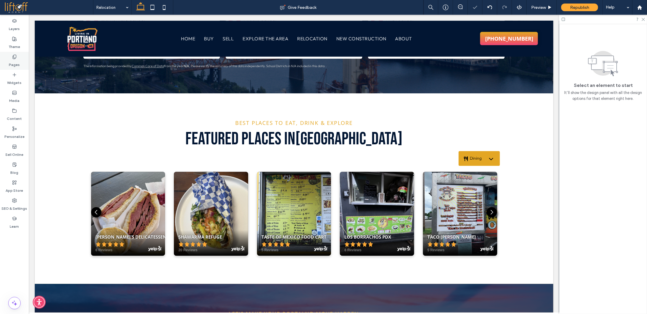
click at [15, 65] on label "Pages" at bounding box center [14, 63] width 11 height 8
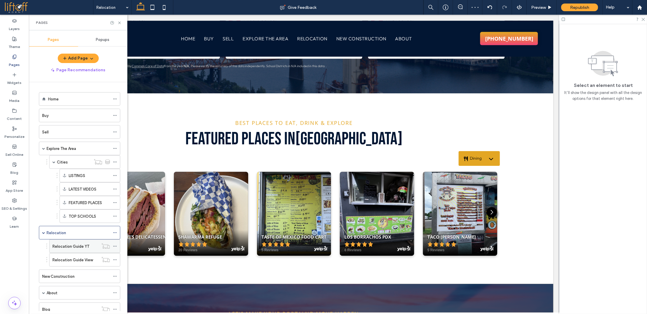
click at [77, 244] on label "Relocation Guide YT" at bounding box center [70, 246] width 37 height 10
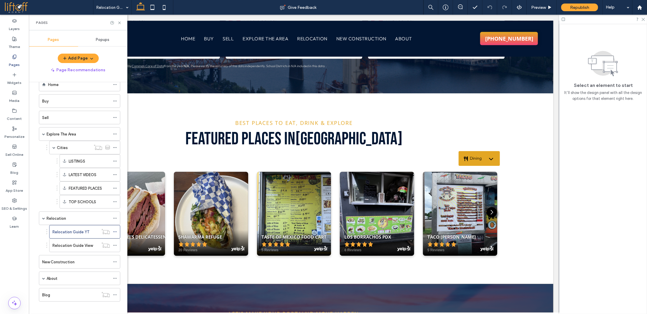
scroll to position [15, 0]
click at [120, 24] on icon at bounding box center [119, 23] width 4 height 4
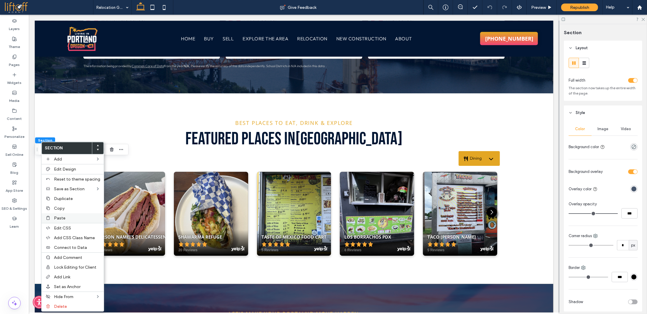
click at [65, 219] on label "Paste" at bounding box center [77, 218] width 46 height 5
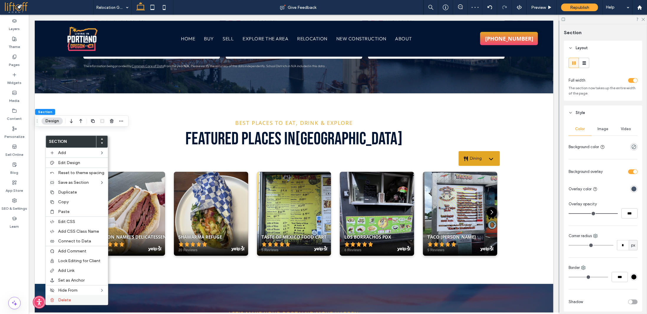
click at [73, 302] on label "Delete" at bounding box center [81, 300] width 46 height 5
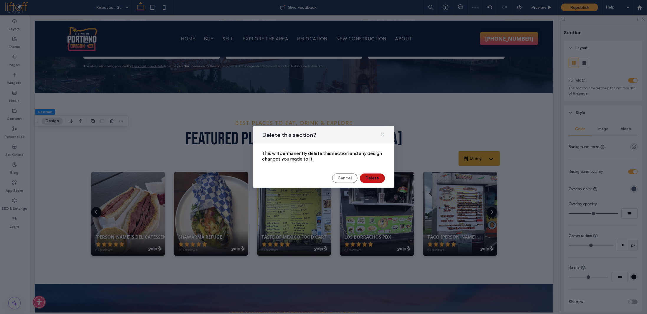
click at [379, 179] on button "Delete" at bounding box center [372, 178] width 25 height 9
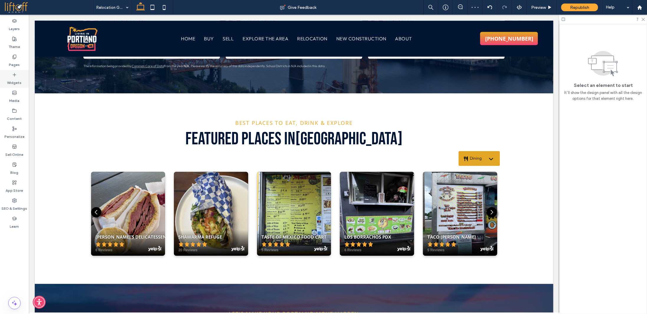
click at [18, 80] on label "Widgets" at bounding box center [14, 81] width 14 height 8
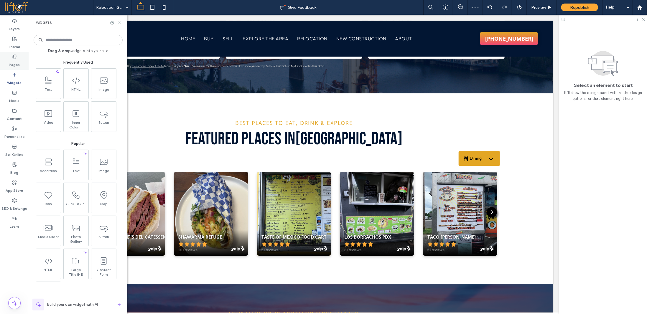
click at [19, 61] on div "Pages" at bounding box center [14, 61] width 29 height 18
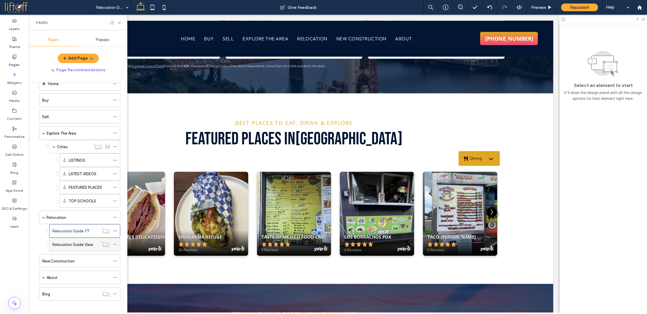
click at [83, 241] on label "Relocation Guide View" at bounding box center [72, 245] width 40 height 10
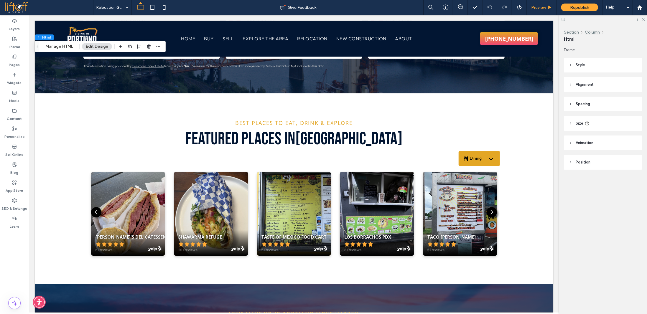
click at [542, 7] on span "Preview" at bounding box center [538, 7] width 15 height 5
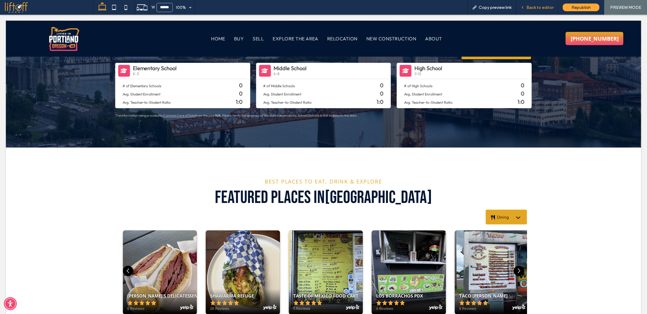
click at [536, 7] on span "Back to editor" at bounding box center [540, 7] width 27 height 5
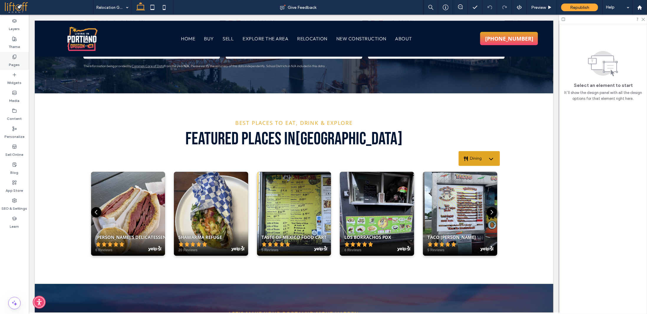
drag, startPoint x: 19, startPoint y: 63, endPoint x: 23, endPoint y: 64, distance: 4.2
click at [19, 63] on label "Pages" at bounding box center [14, 63] width 11 height 8
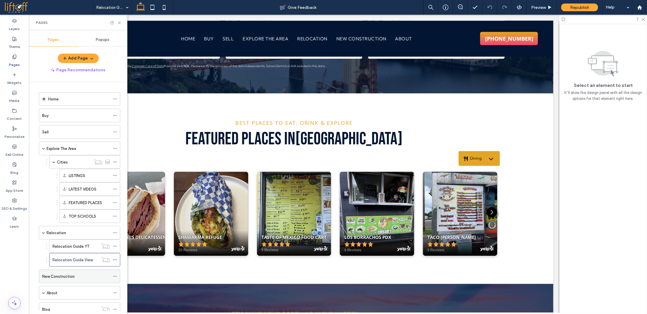
click at [68, 272] on label "New Construction" at bounding box center [58, 277] width 32 height 10
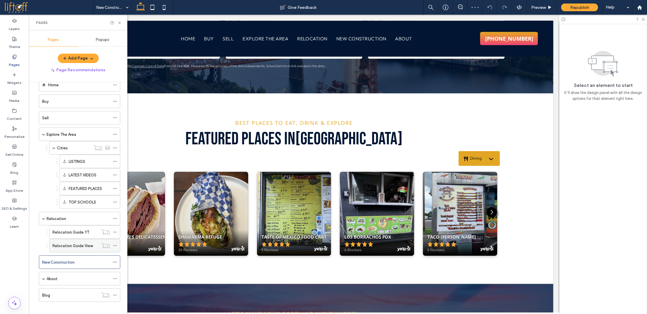
scroll to position [15, 0]
click at [72, 275] on div "About" at bounding box center [78, 278] width 63 height 6
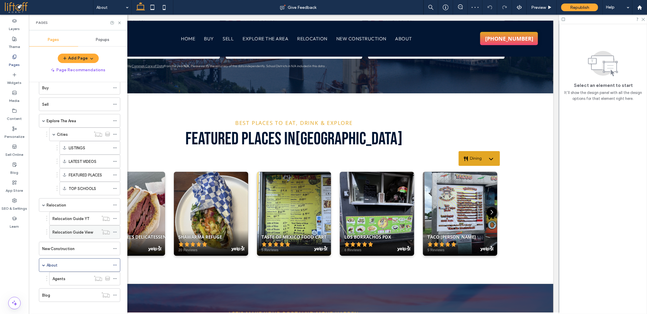
scroll to position [29, 0]
click at [71, 275] on div "Agents" at bounding box center [71, 278] width 38 height 6
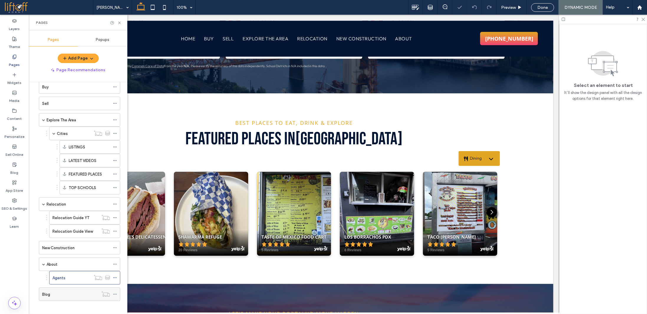
click at [79, 292] on div "Blog" at bounding box center [70, 295] width 56 height 6
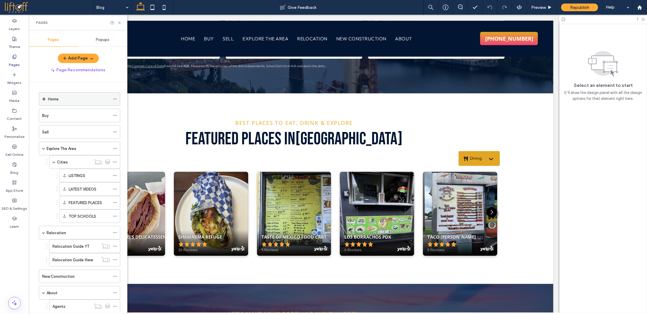
click at [59, 97] on div "Home" at bounding box center [79, 99] width 62 height 6
click at [71, 114] on div "Buy" at bounding box center [76, 116] width 68 height 6
click at [83, 146] on div "Explore The Area" at bounding box center [78, 149] width 63 height 6
click at [572, 5] on span "Republish" at bounding box center [579, 7] width 19 height 5
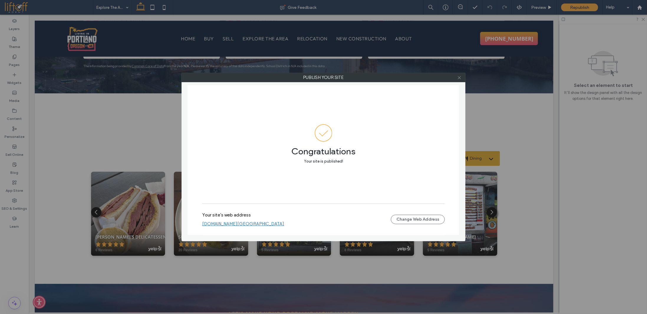
click at [457, 78] on div at bounding box center [459, 77] width 9 height 9
click at [594, 109] on div "Publish your site Congratulations Your site is published! Your site's web addre…" at bounding box center [323, 157] width 647 height 314
drag, startPoint x: 456, startPoint y: 76, endPoint x: 609, endPoint y: 129, distance: 162.5
click at [622, 130] on div "Publish your site Congratulations Your site is published! Your site's web addre…" at bounding box center [323, 157] width 647 height 314
